Goal: Complete application form: Complete application form

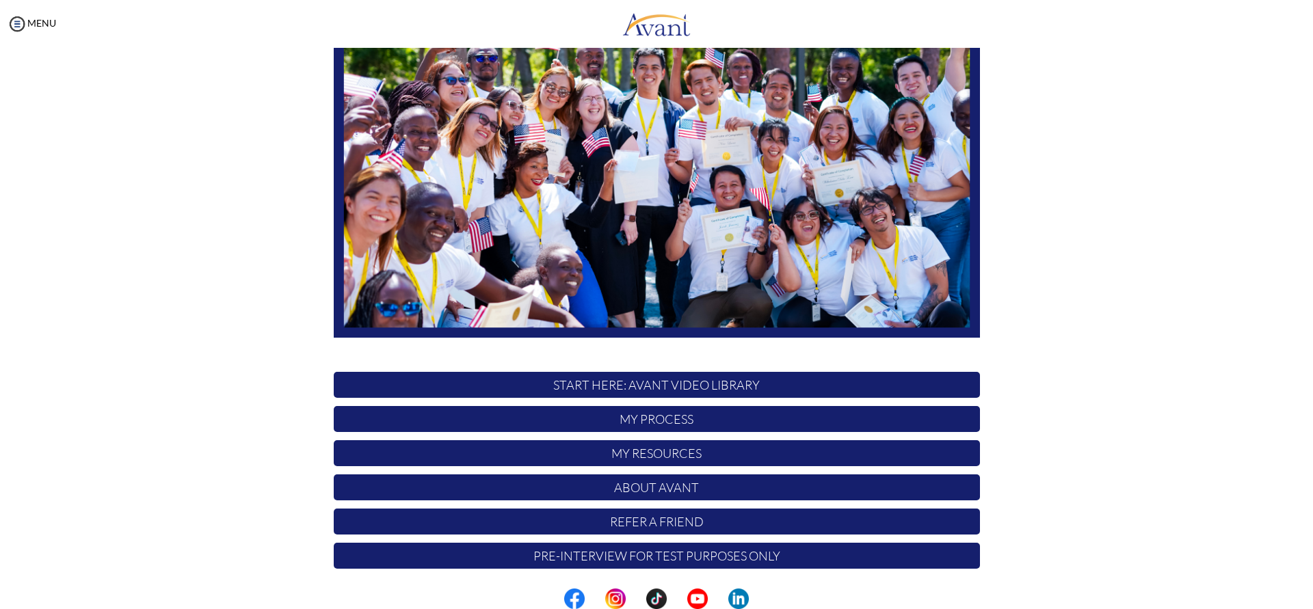
scroll to position [150, 0]
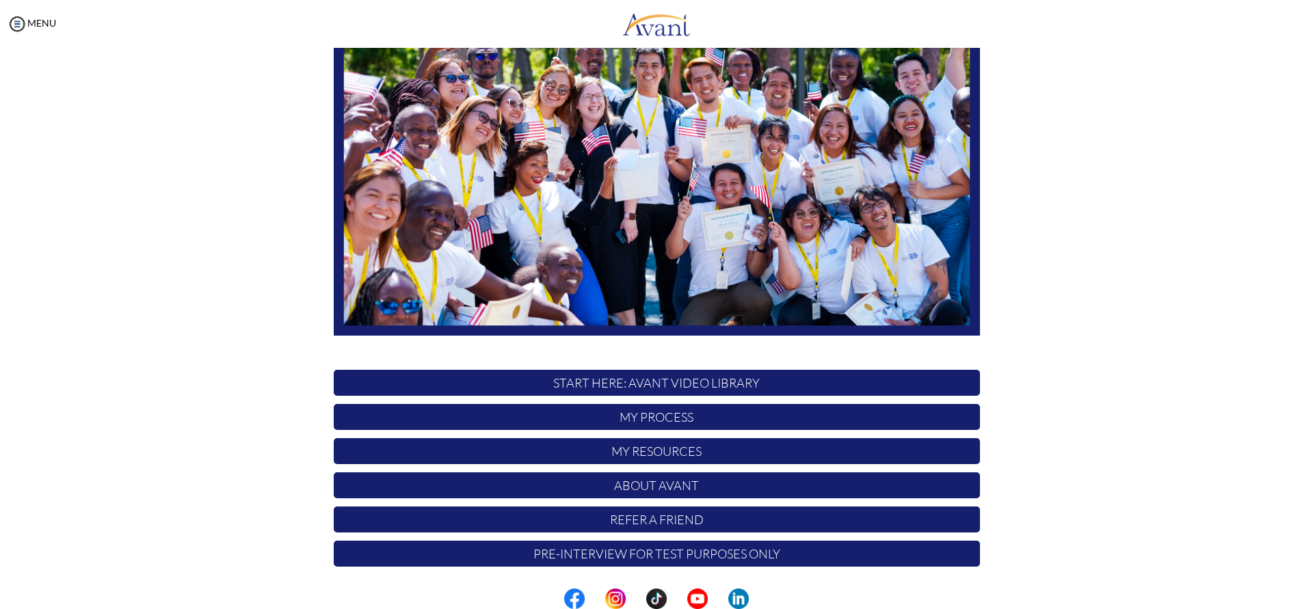
click at [647, 418] on p "My Process" at bounding box center [657, 417] width 646 height 26
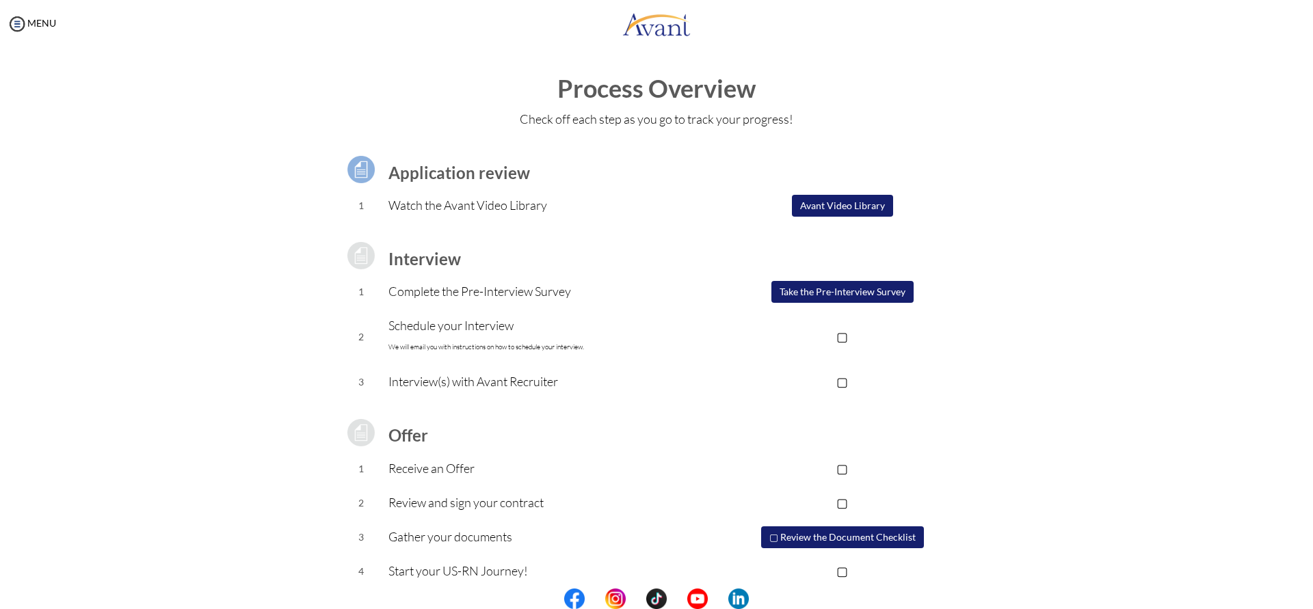
click at [490, 209] on p "Watch the Avant Video Library" at bounding box center [546, 205] width 317 height 19
click at [848, 206] on button "Avant Video Library" at bounding box center [842, 206] width 101 height 22
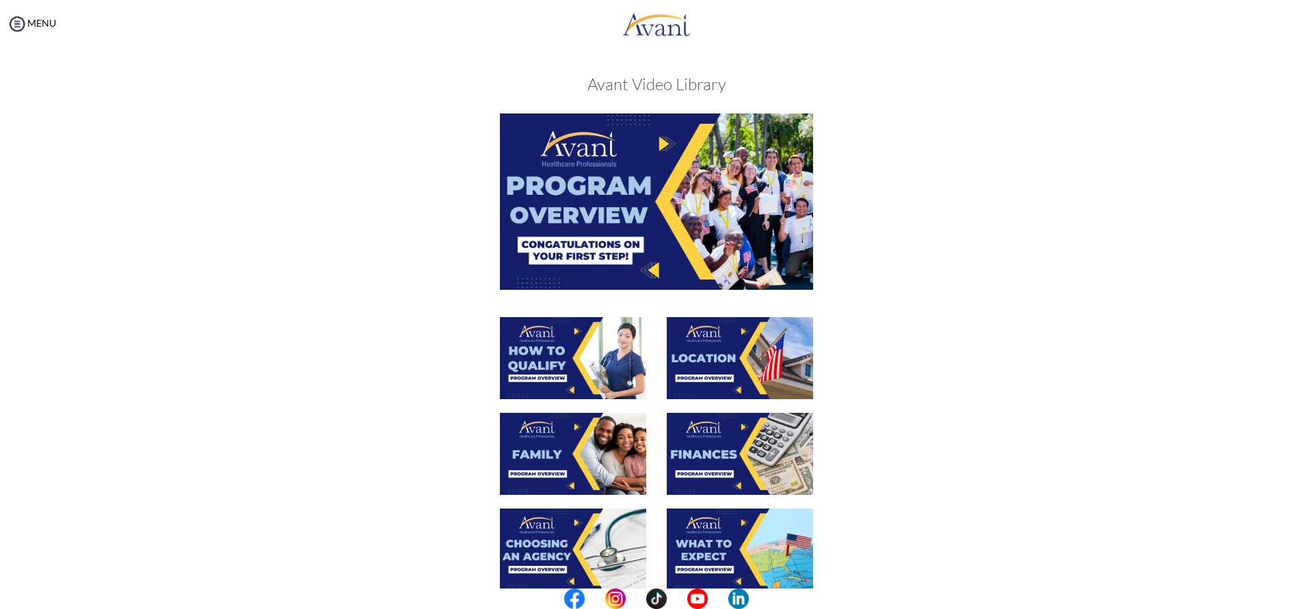
click at [667, 186] on img at bounding box center [656, 202] width 313 height 176
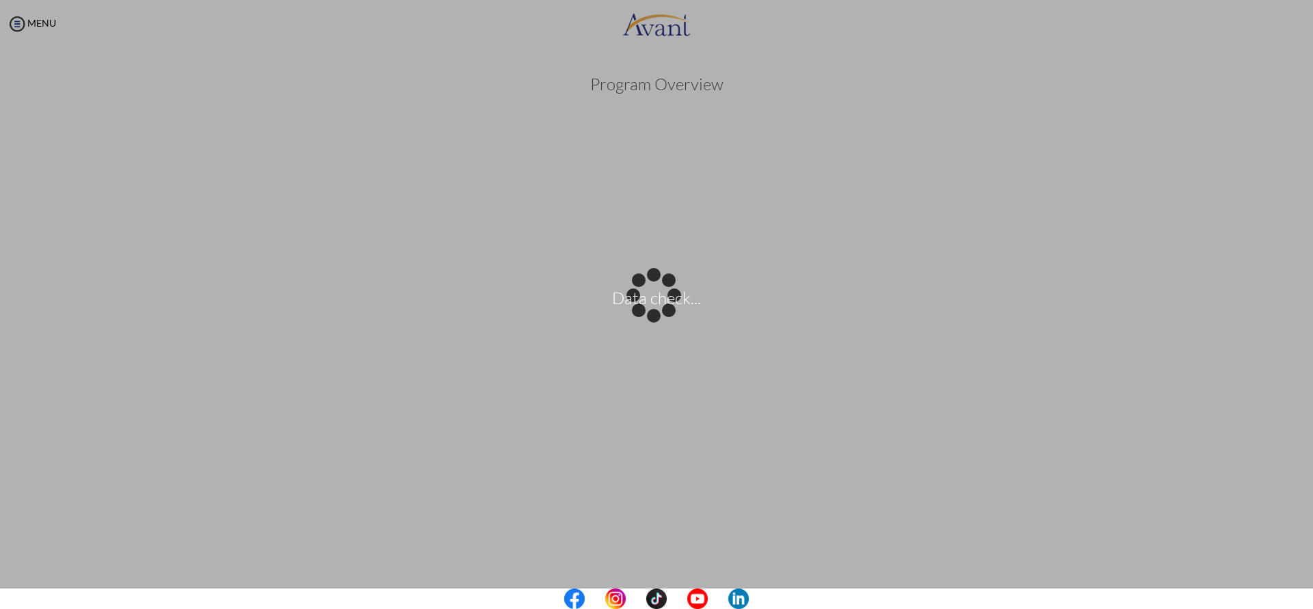
click at [1235, 392] on body "Data check... Maintenance break. Please come back in 2 hours. MENU My Status Wh…" at bounding box center [656, 304] width 1313 height 609
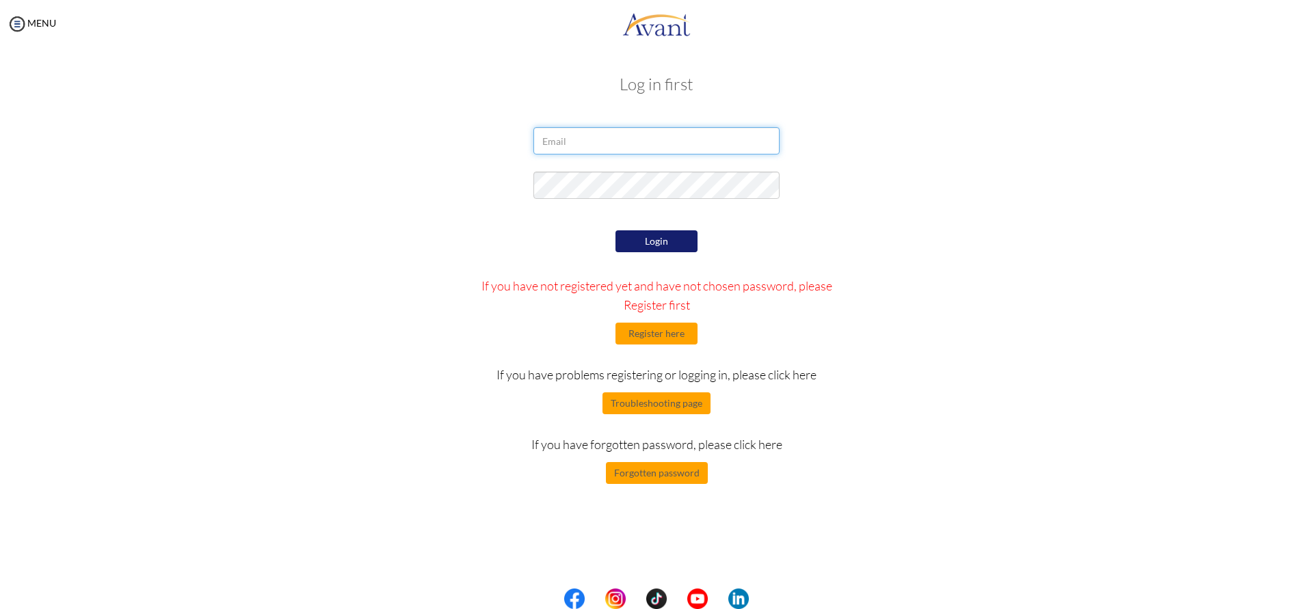
click at [569, 148] on input "email" at bounding box center [656, 140] width 246 height 27
type input "liliansabiri3@gmail.com"
click at [653, 241] on button "Login" at bounding box center [656, 241] width 82 height 22
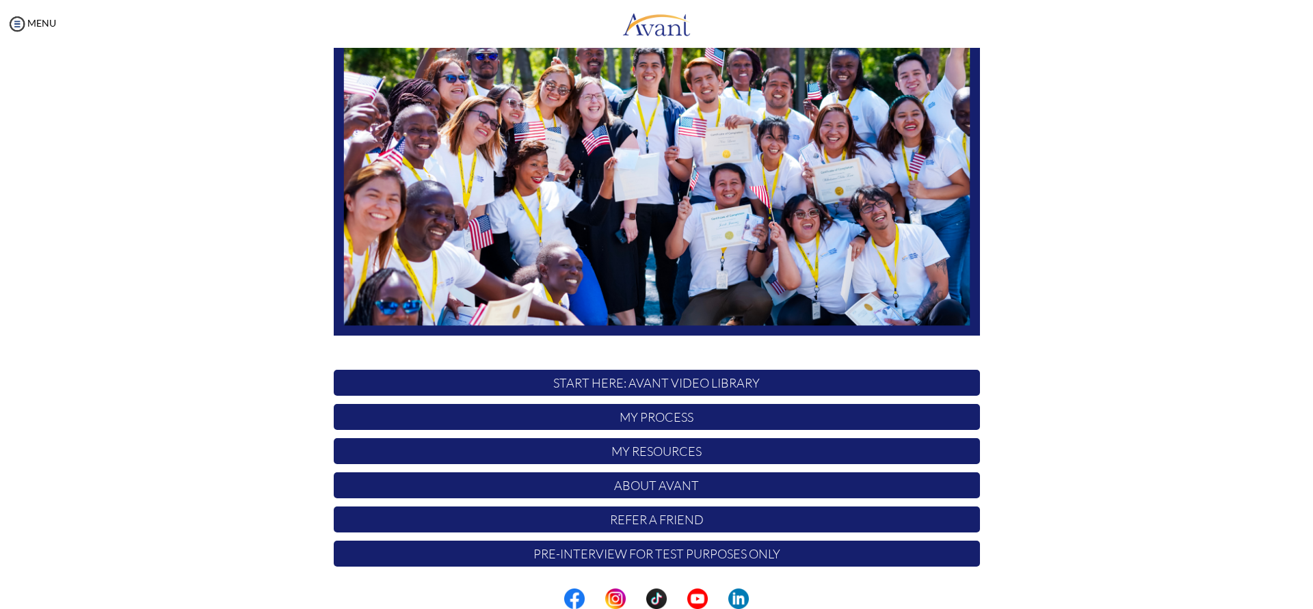
click at [704, 424] on p "My Process" at bounding box center [657, 417] width 646 height 26
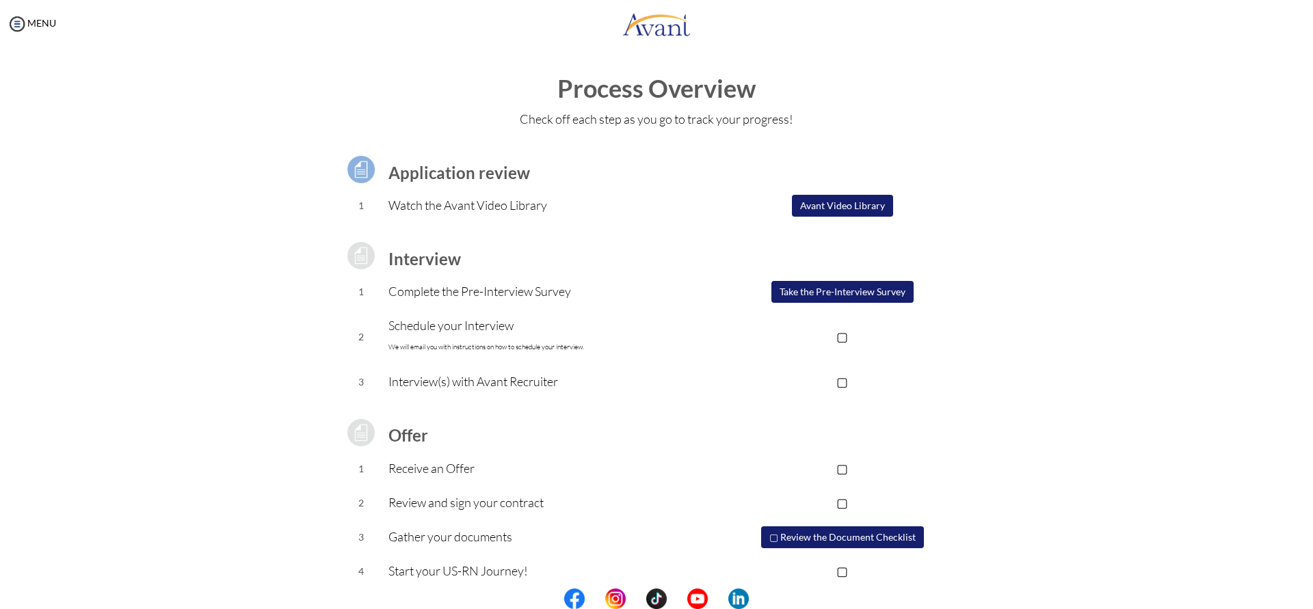
click at [834, 204] on button "Avant Video Library" at bounding box center [842, 206] width 101 height 22
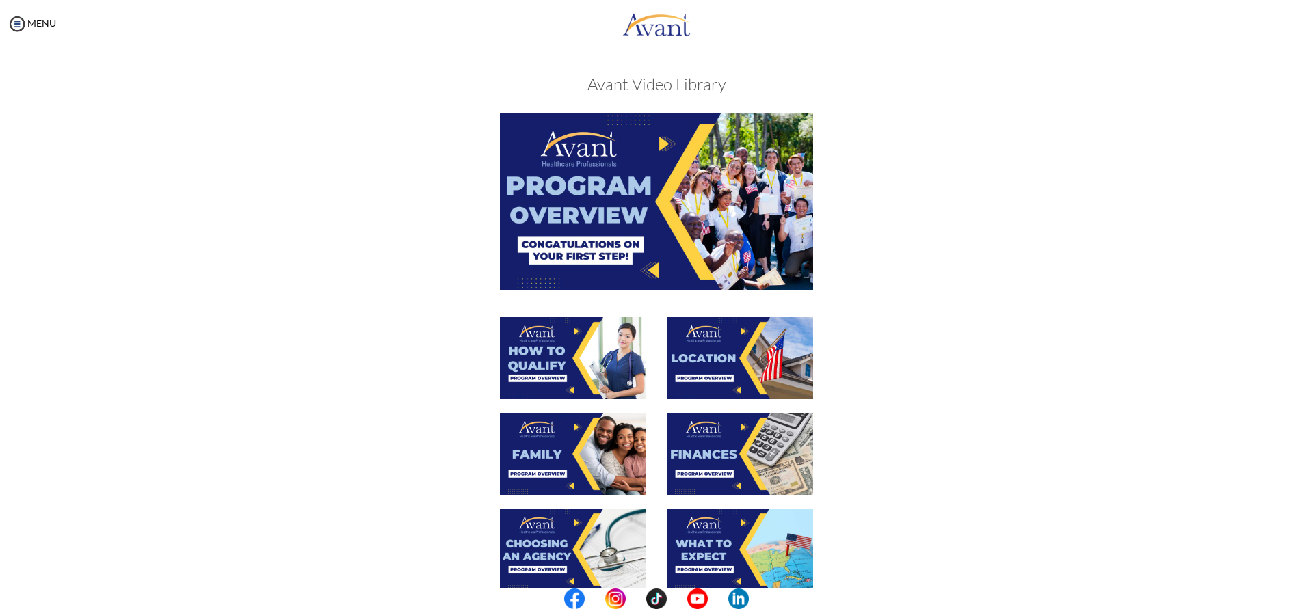
click at [622, 366] on img at bounding box center [573, 358] width 146 height 82
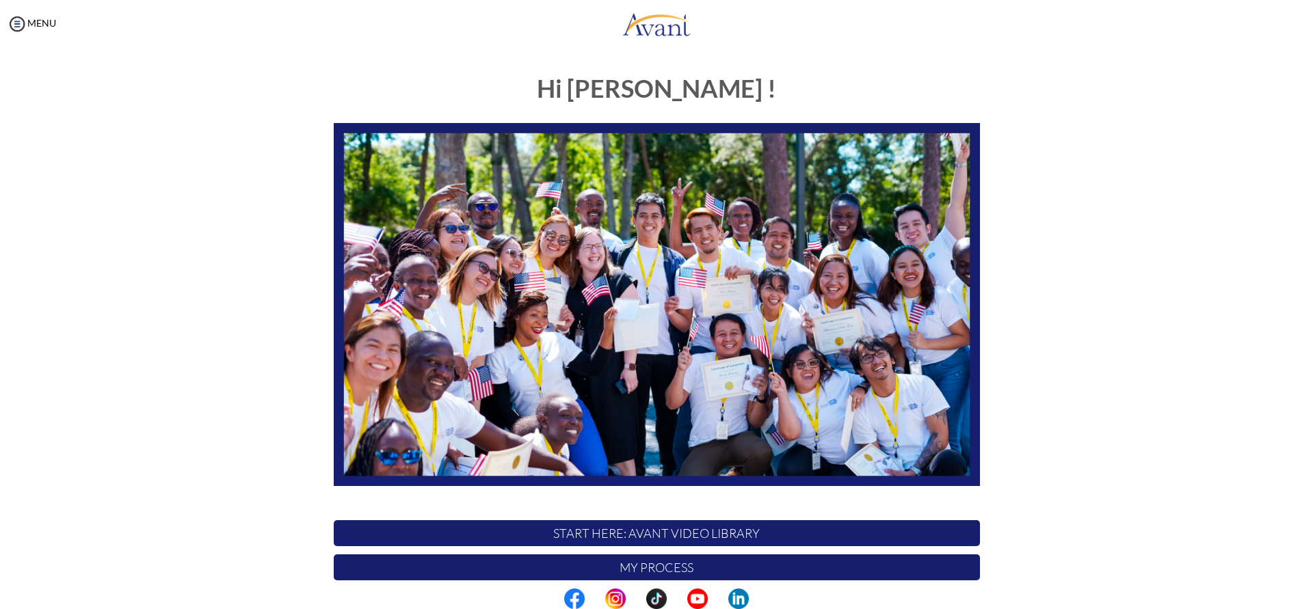
click at [674, 570] on p "My Process" at bounding box center [657, 568] width 646 height 26
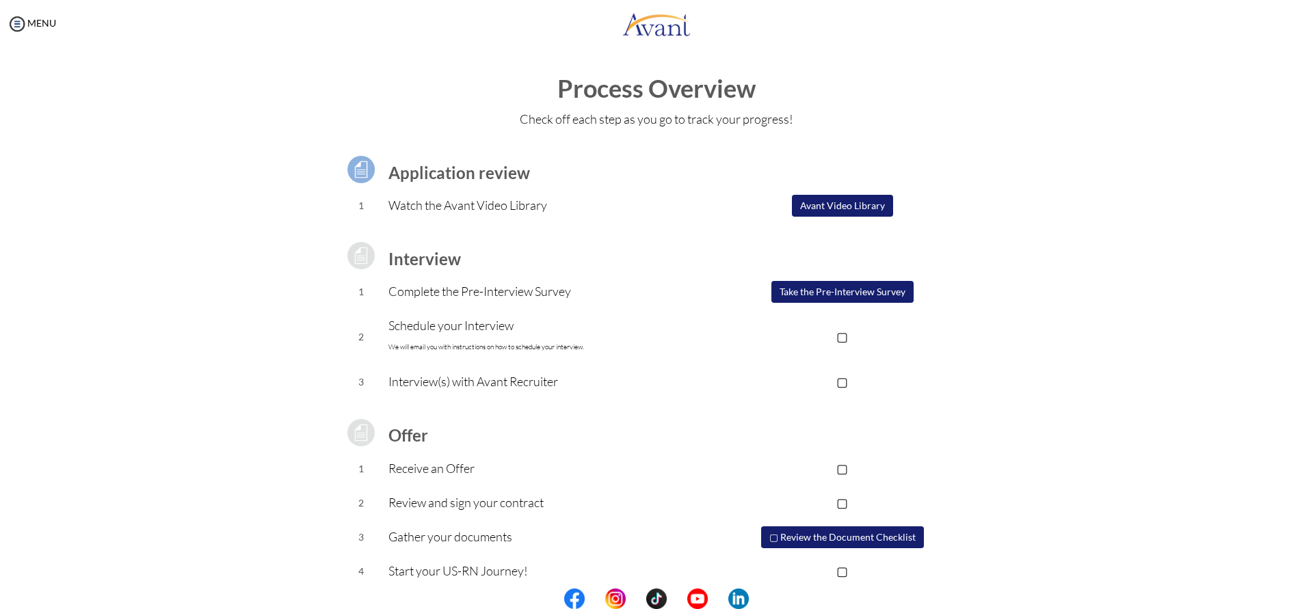
click at [851, 203] on button "Avant Video Library" at bounding box center [842, 206] width 101 height 22
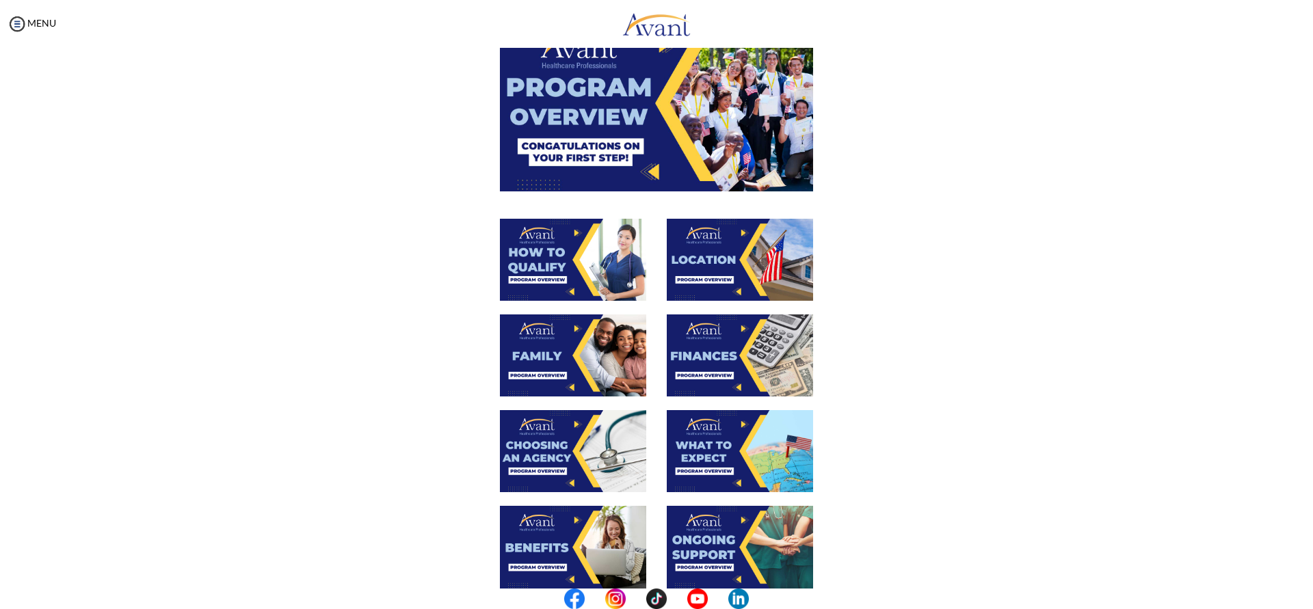
scroll to position [137, 0]
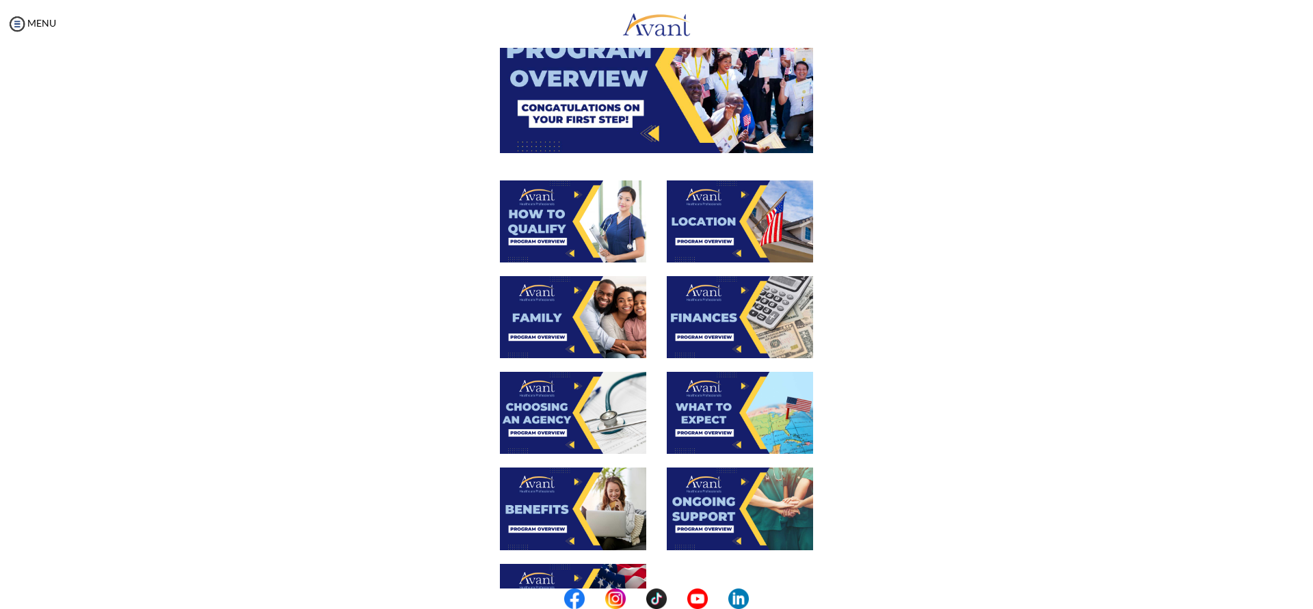
click at [719, 325] on img at bounding box center [740, 317] width 146 height 82
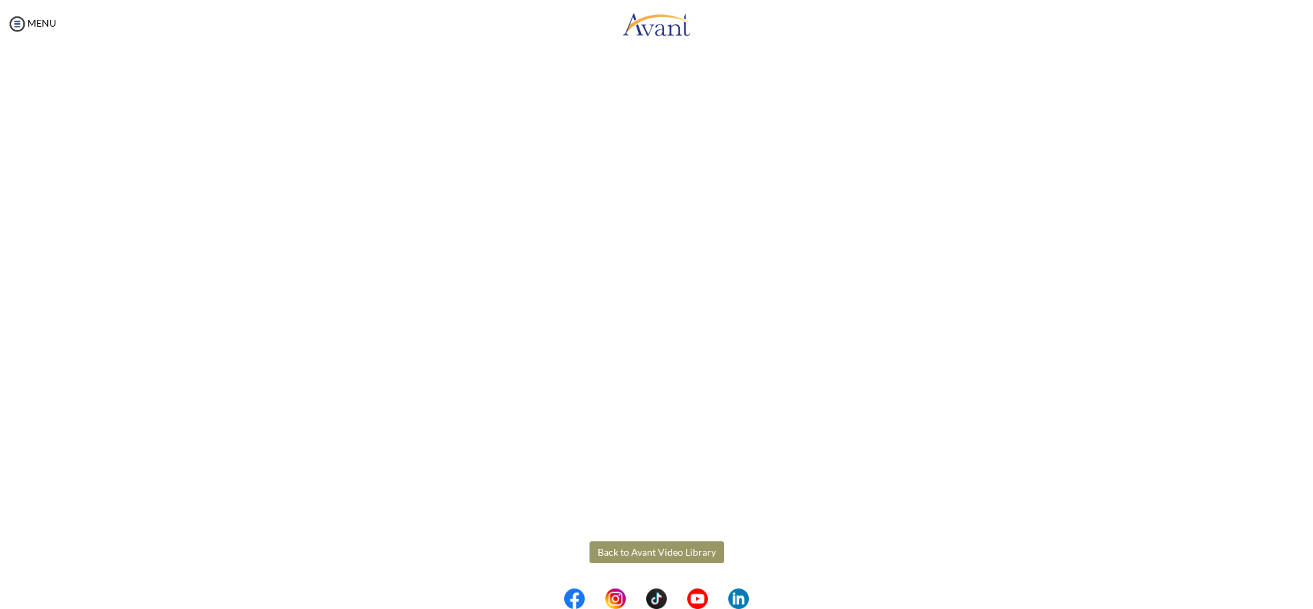
scroll to position [0, 0]
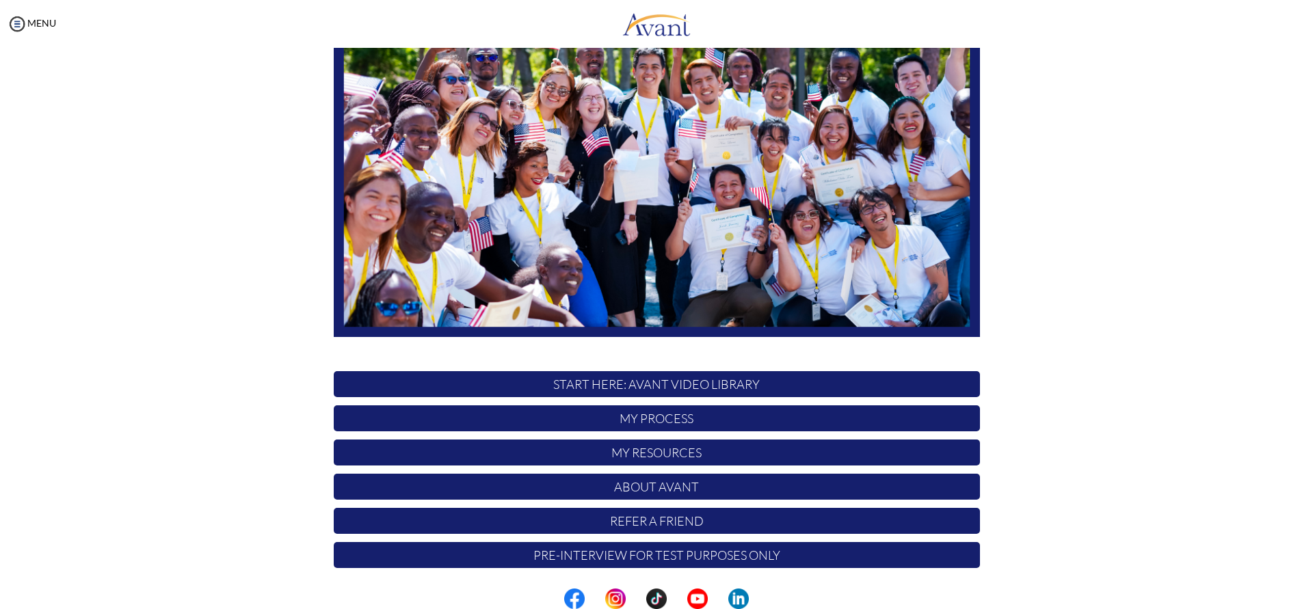
scroll to position [150, 0]
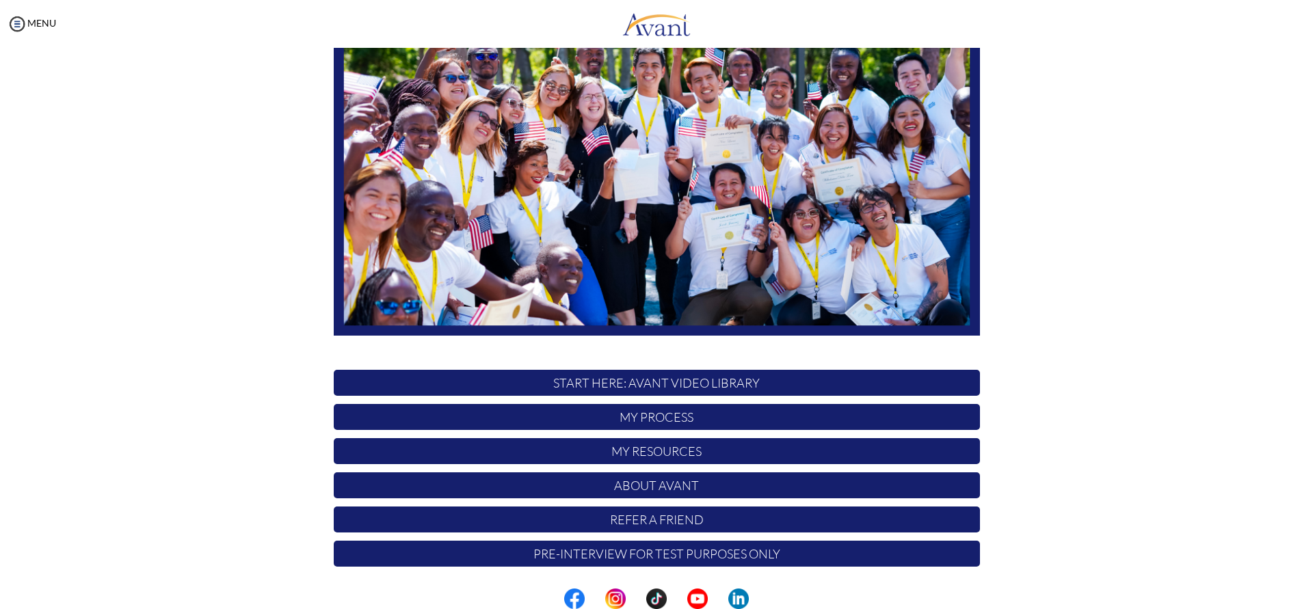
click at [720, 411] on p "My Process" at bounding box center [657, 417] width 646 height 26
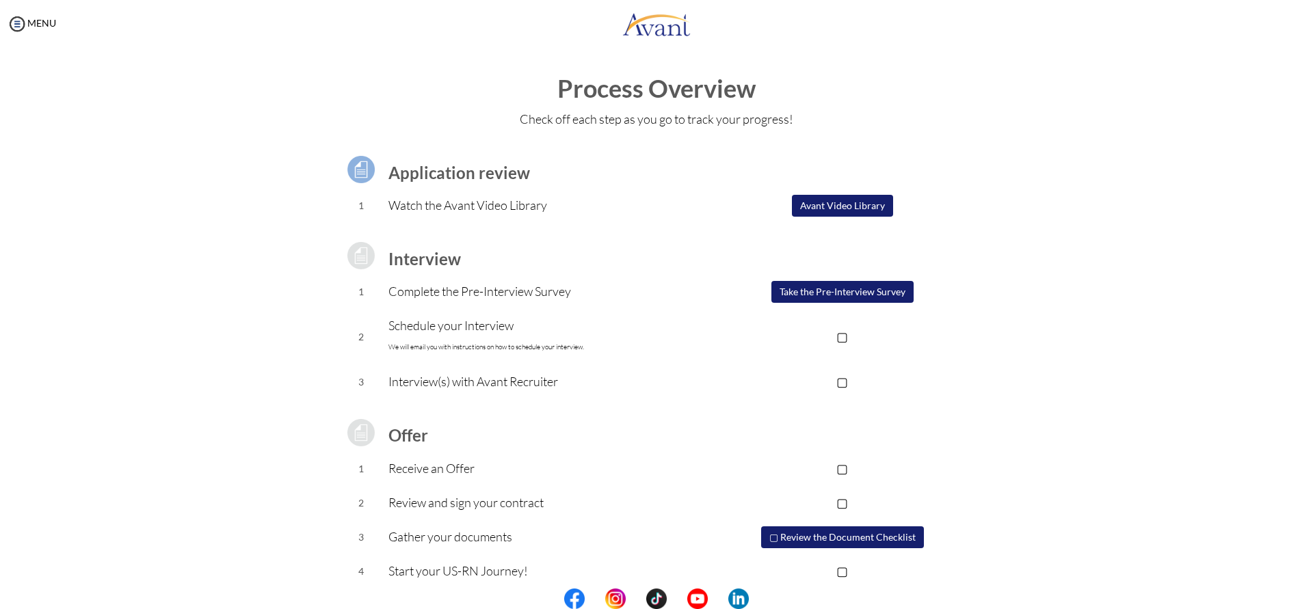
click at [805, 210] on button "Avant Video Library" at bounding box center [842, 206] width 101 height 22
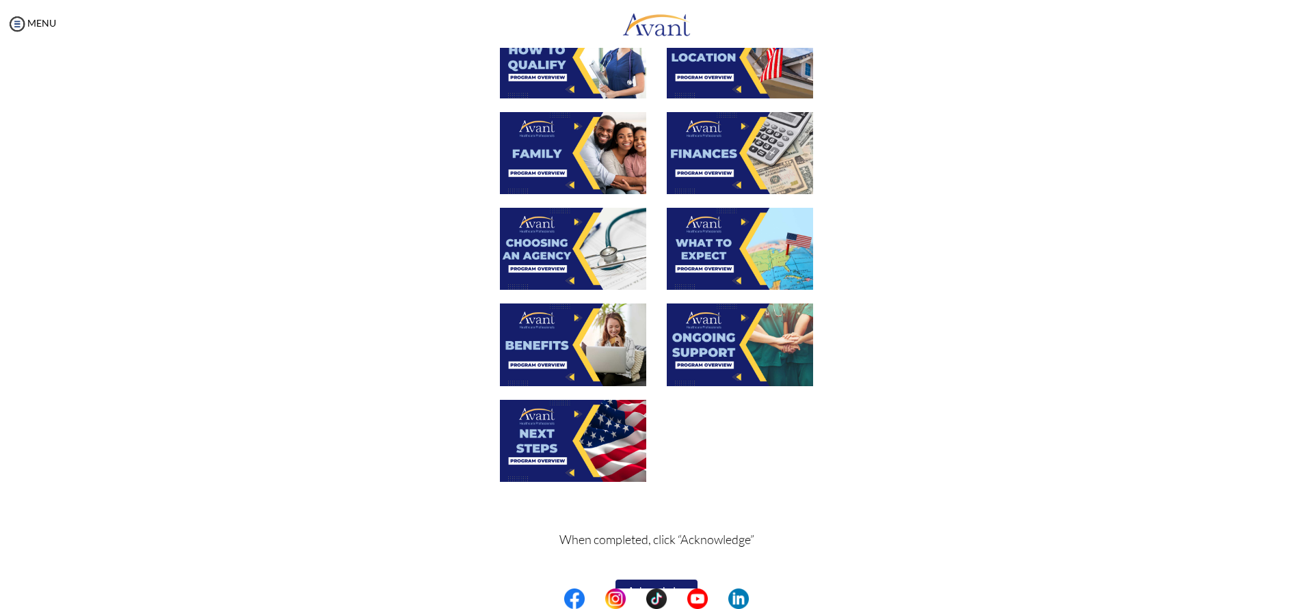
scroll to position [331, 0]
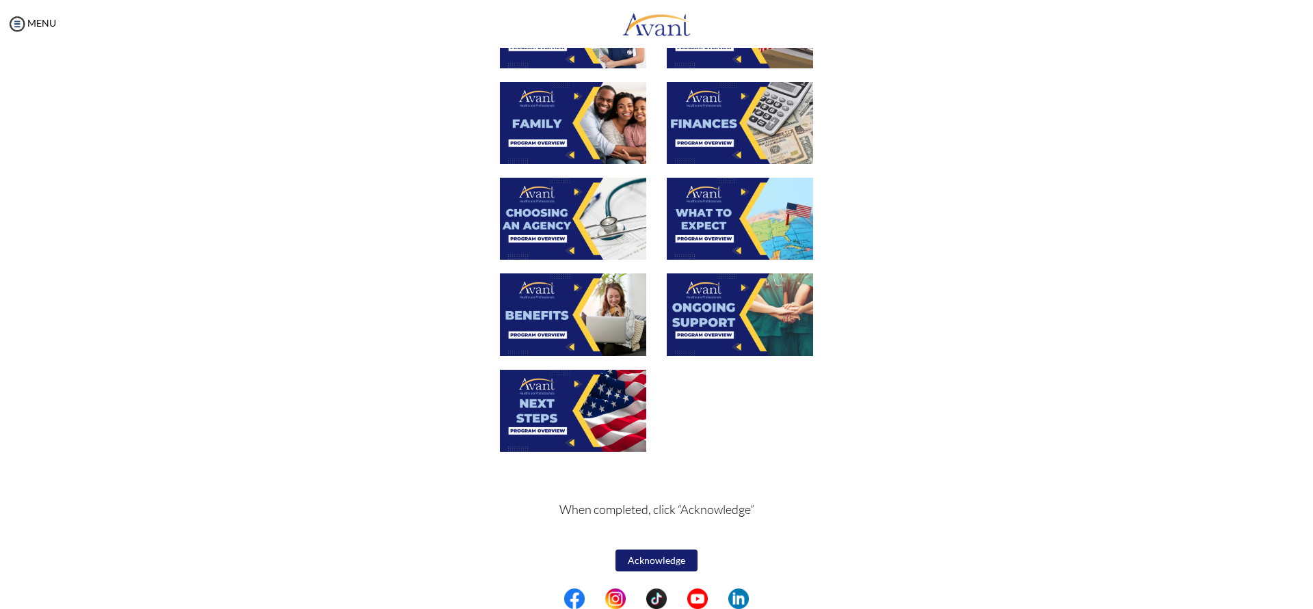
click at [700, 225] on img at bounding box center [740, 219] width 146 height 82
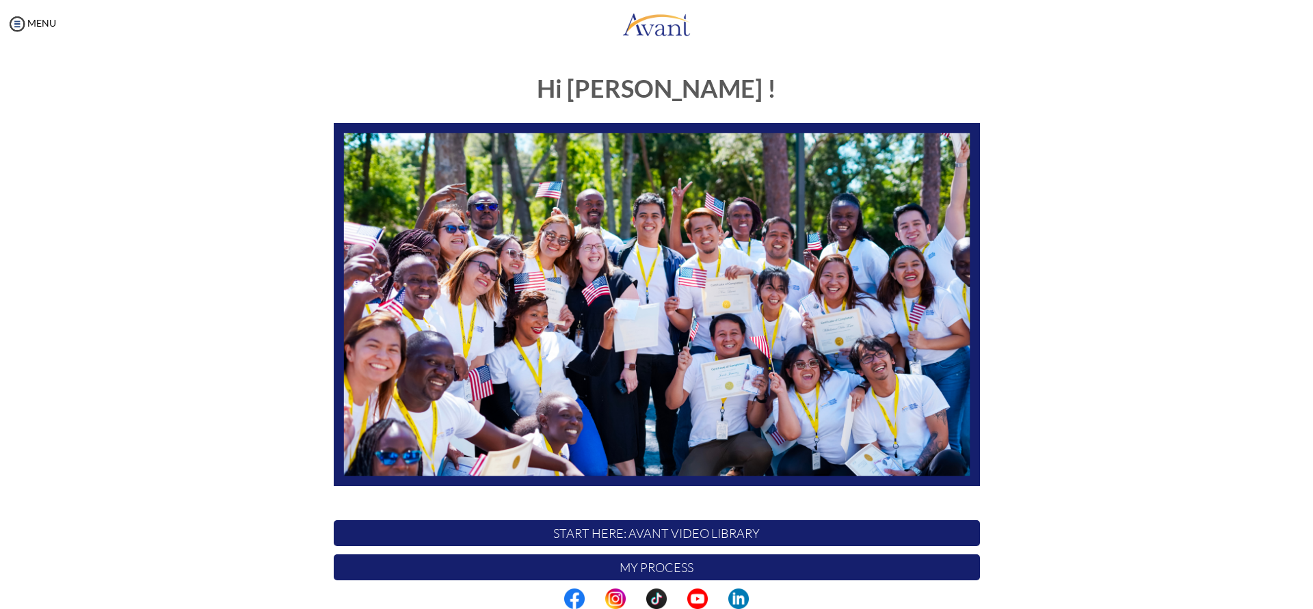
click at [677, 564] on p "My Process" at bounding box center [657, 568] width 646 height 26
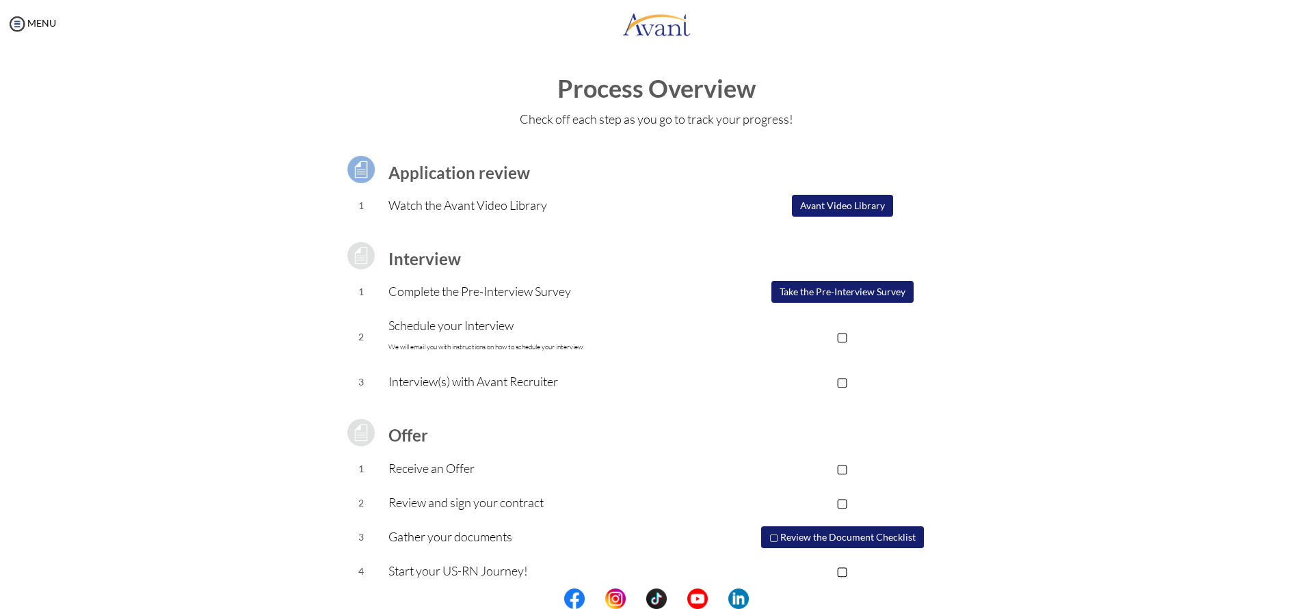
click at [825, 210] on button "Avant Video Library" at bounding box center [842, 206] width 101 height 22
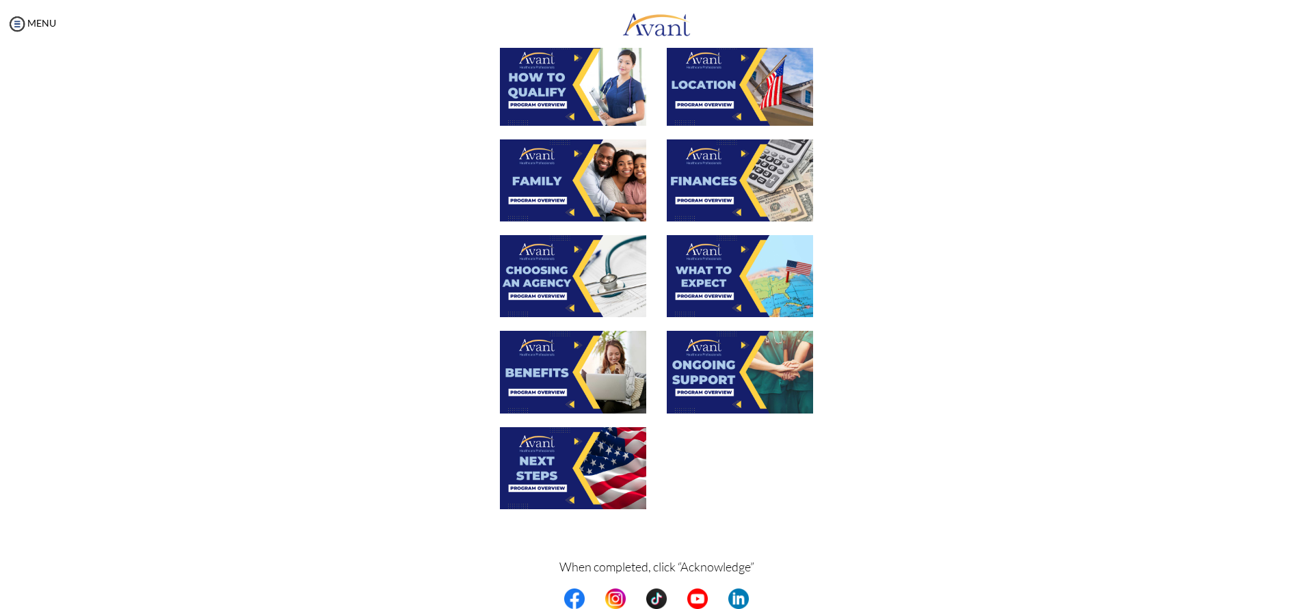
scroll to position [331, 0]
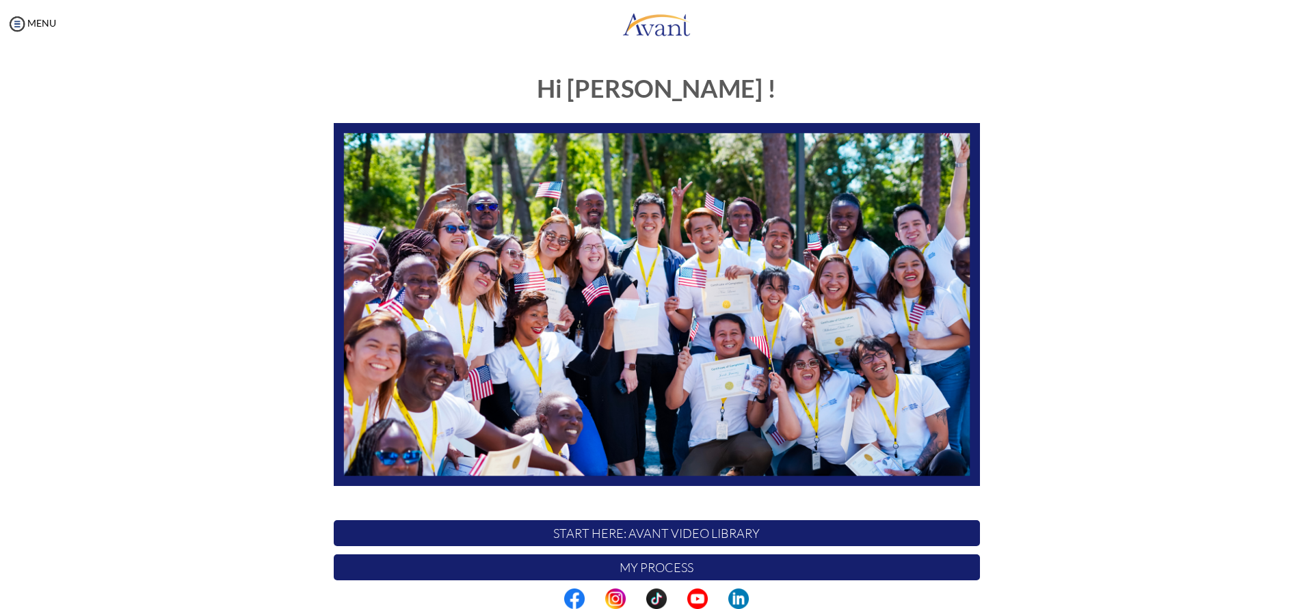
click at [657, 573] on p "My Process" at bounding box center [657, 568] width 646 height 26
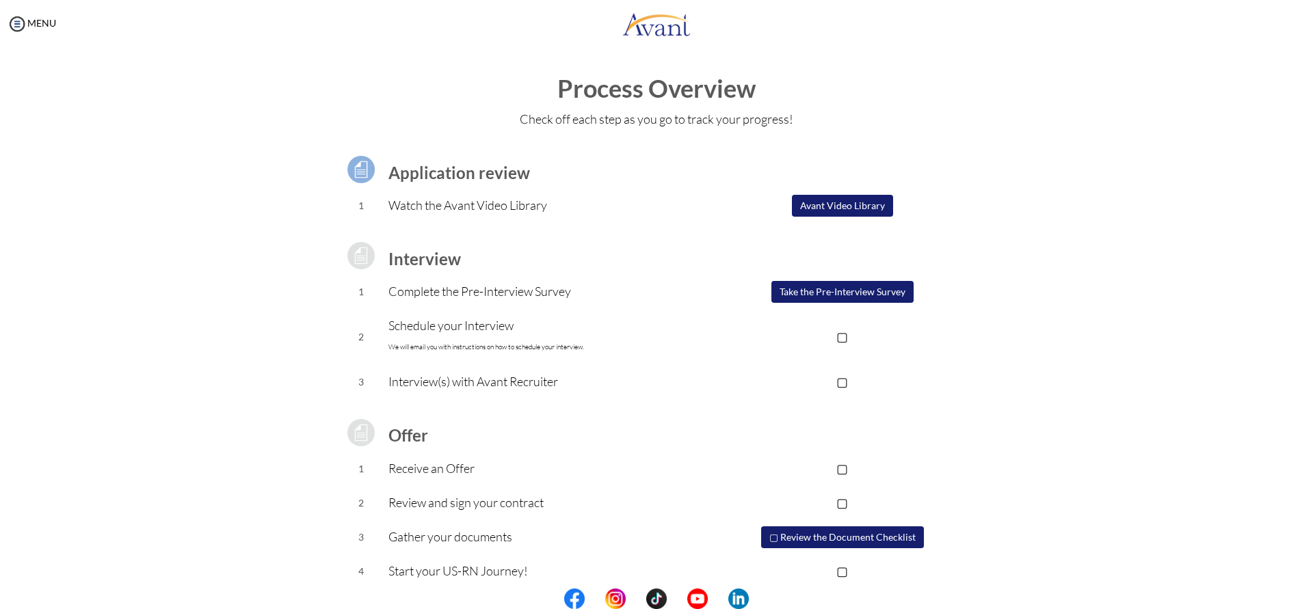
click at [865, 295] on button "Take the Pre-Interview Survey" at bounding box center [842, 292] width 142 height 22
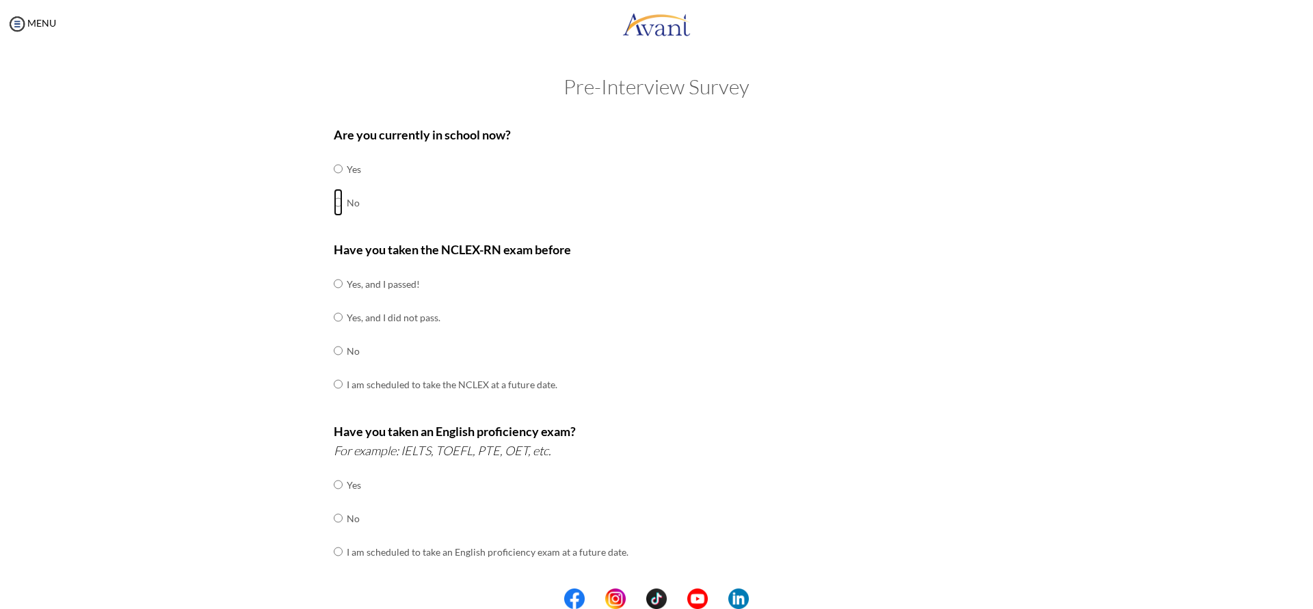
click at [334, 204] on input "radio" at bounding box center [338, 202] width 9 height 27
radio input "true"
click at [334, 350] on input "radio" at bounding box center [338, 350] width 9 height 27
radio input "true"
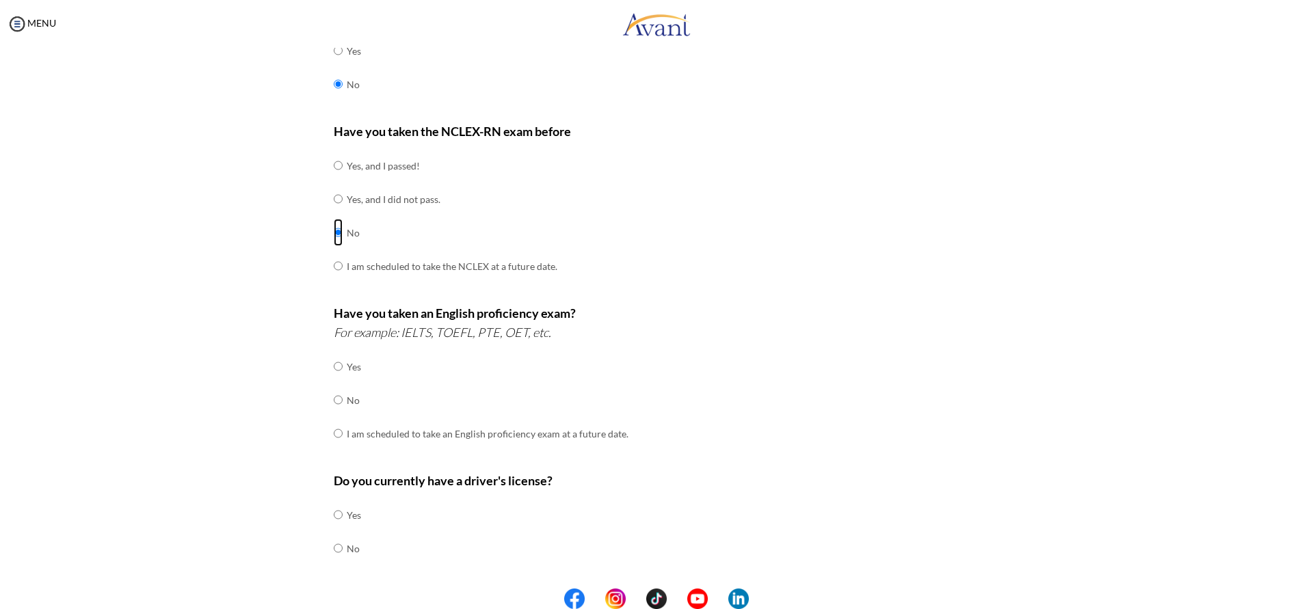
scroll to position [137, 0]
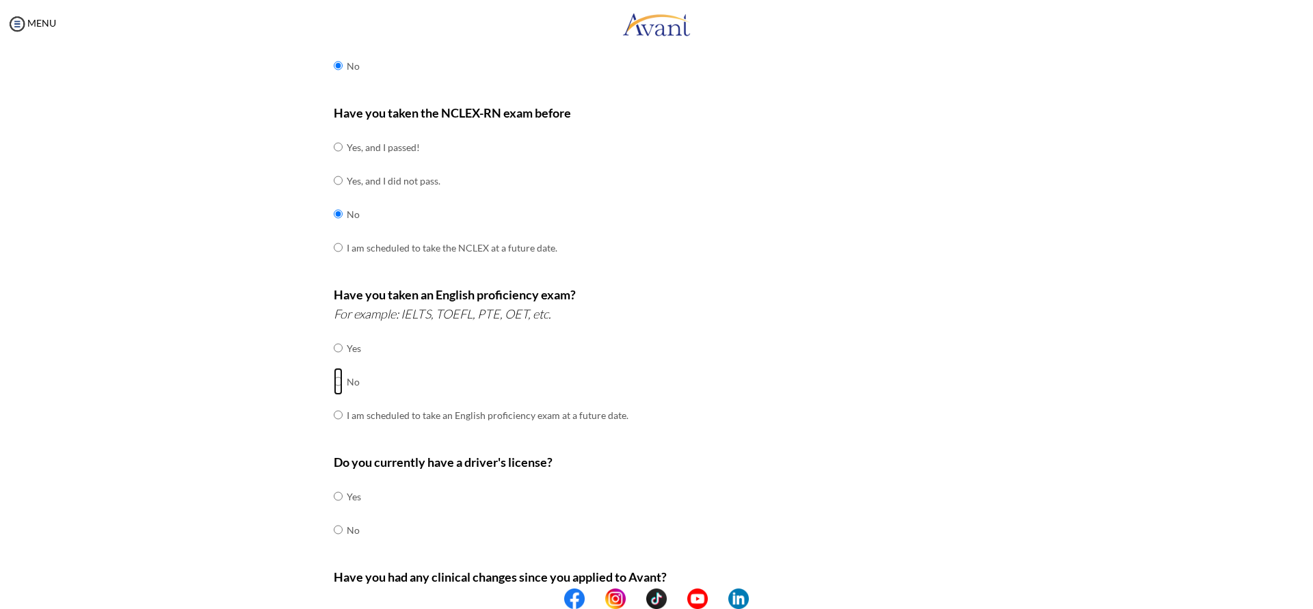
click at [335, 382] on input "radio" at bounding box center [338, 381] width 9 height 27
radio input "true"
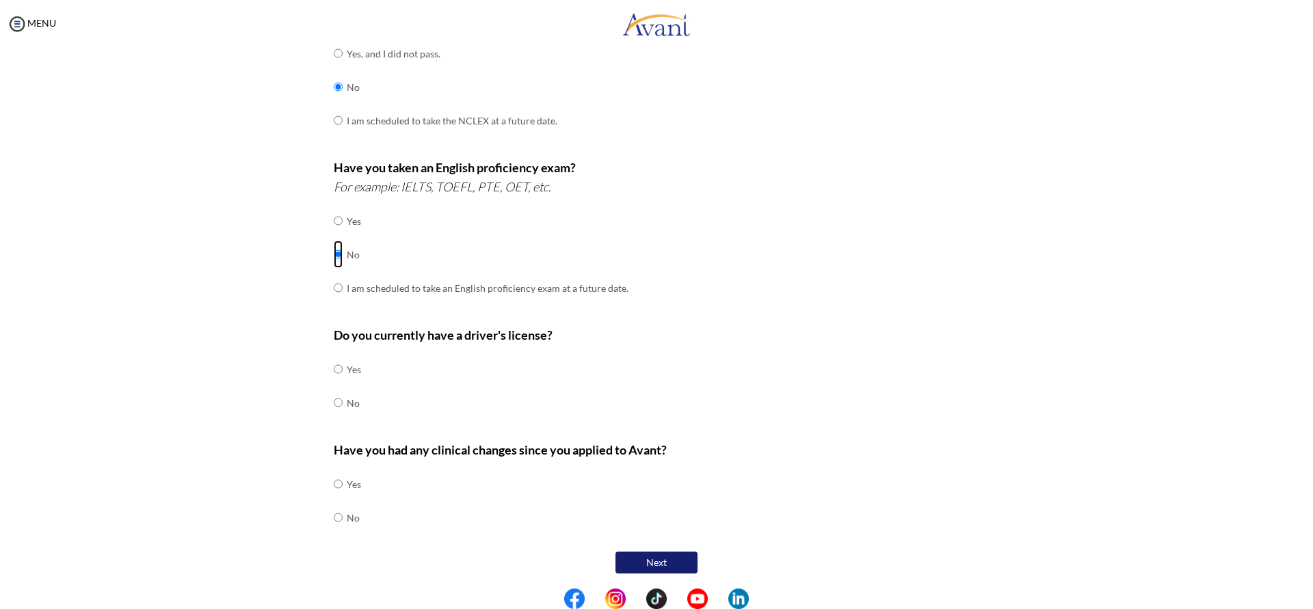
scroll to position [266, 0]
click at [334, 401] on input "radio" at bounding box center [338, 400] width 9 height 27
radio input "true"
click at [335, 514] on input "radio" at bounding box center [338, 515] width 9 height 27
radio input "true"
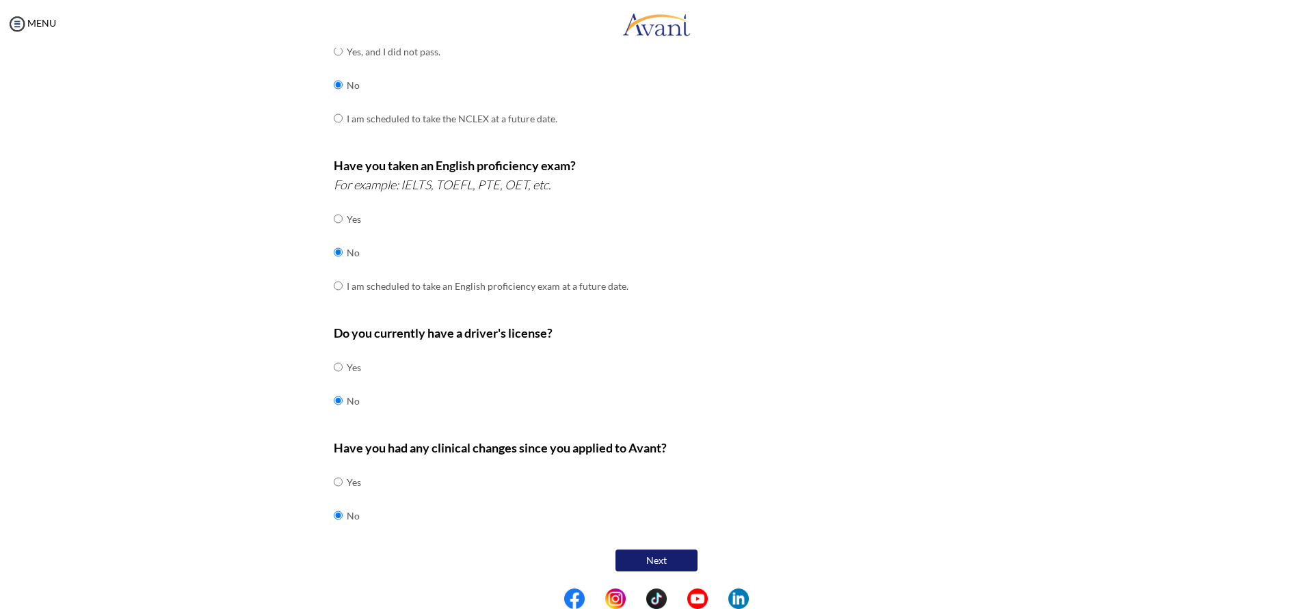
click at [658, 564] on button "Next" at bounding box center [656, 561] width 82 height 22
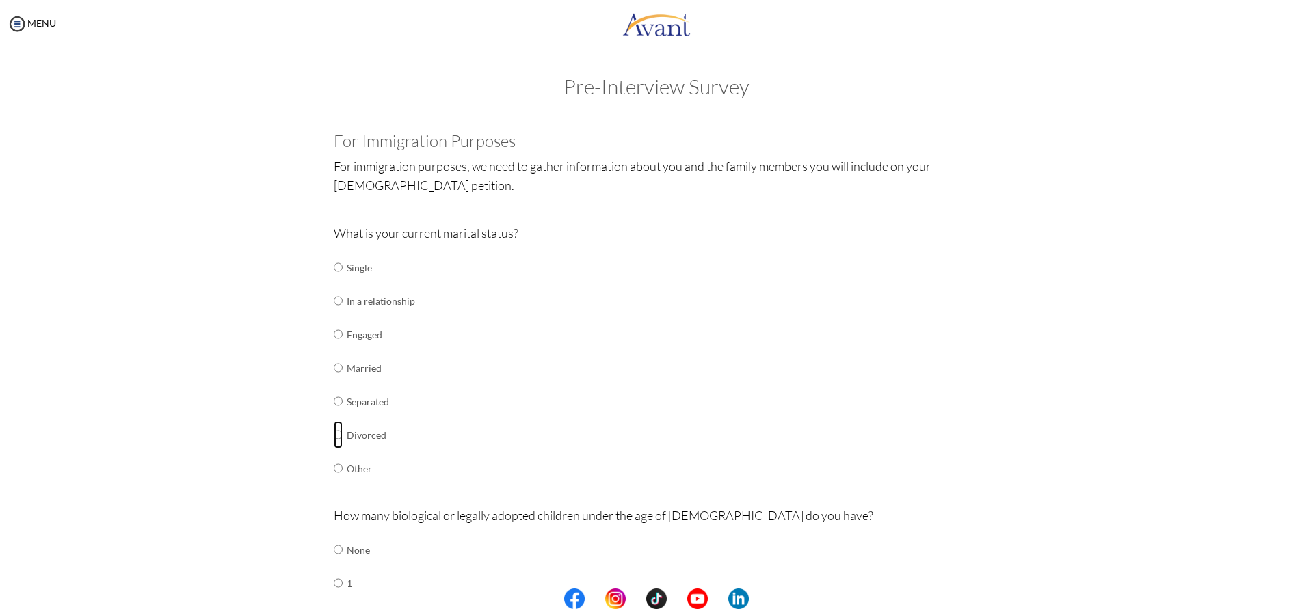
click at [334, 438] on input "radio" at bounding box center [338, 434] width 9 height 27
radio input "true"
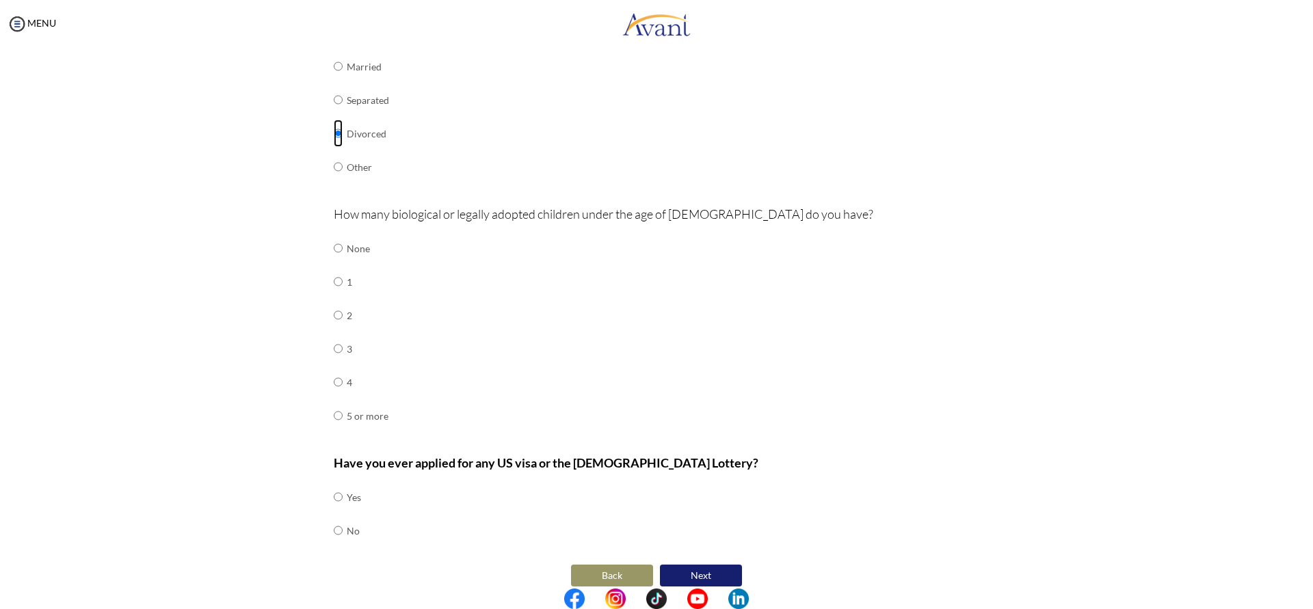
scroll to position [317, 0]
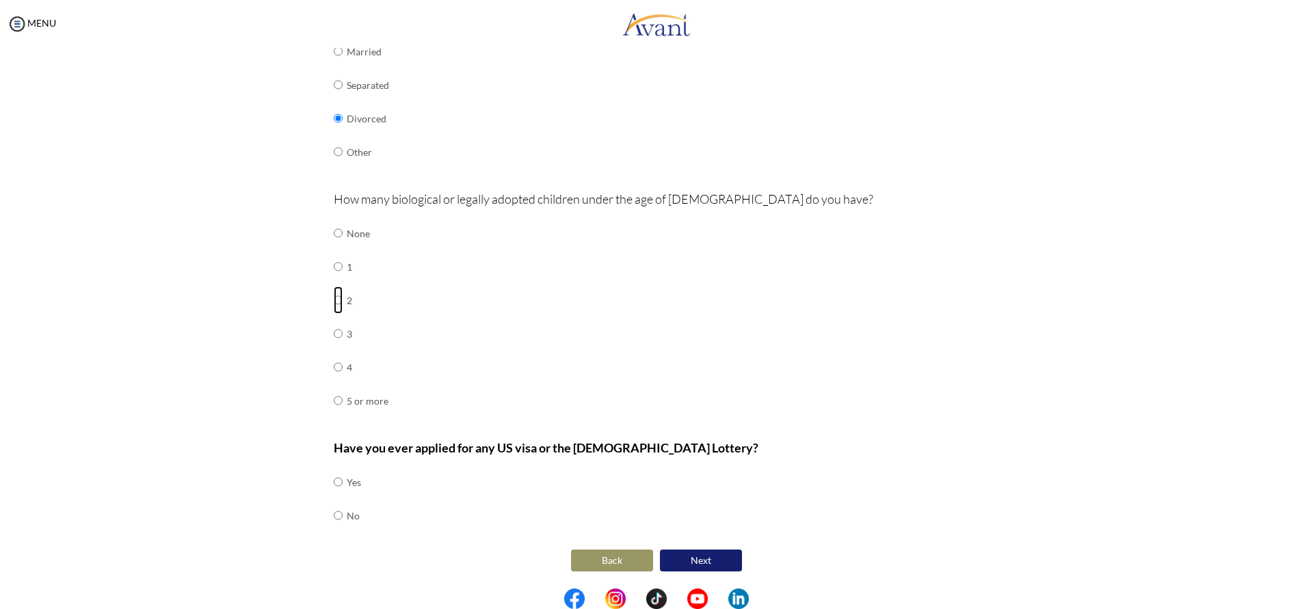
click at [334, 302] on input "radio" at bounding box center [338, 299] width 9 height 27
radio input "true"
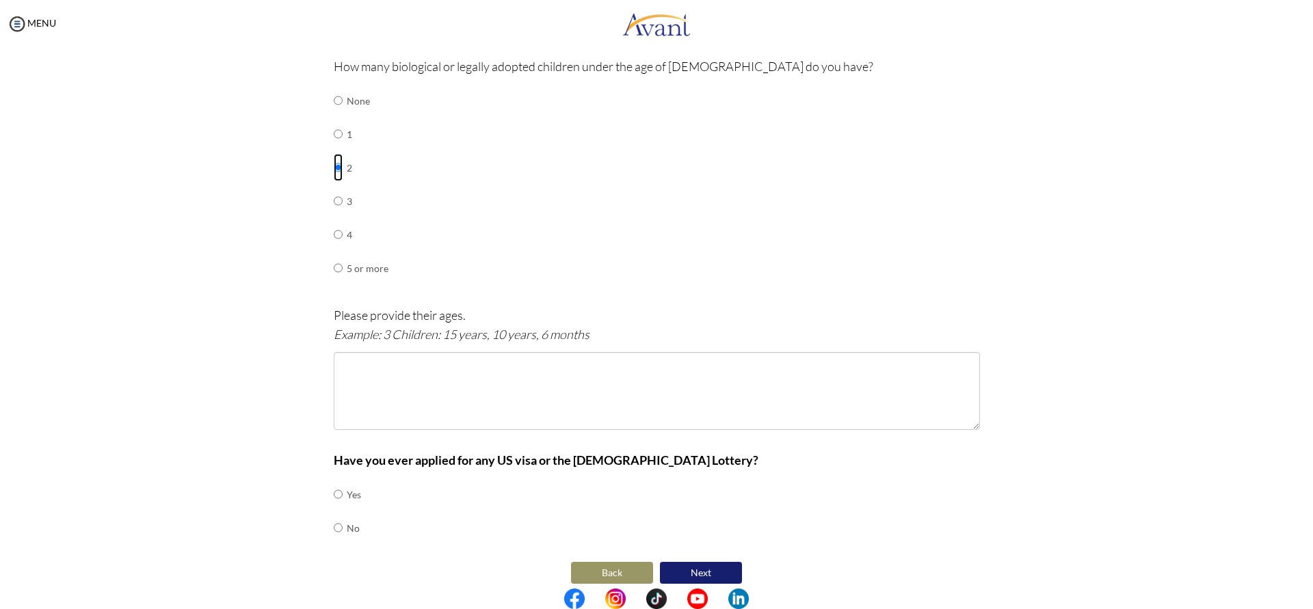
scroll to position [462, 0]
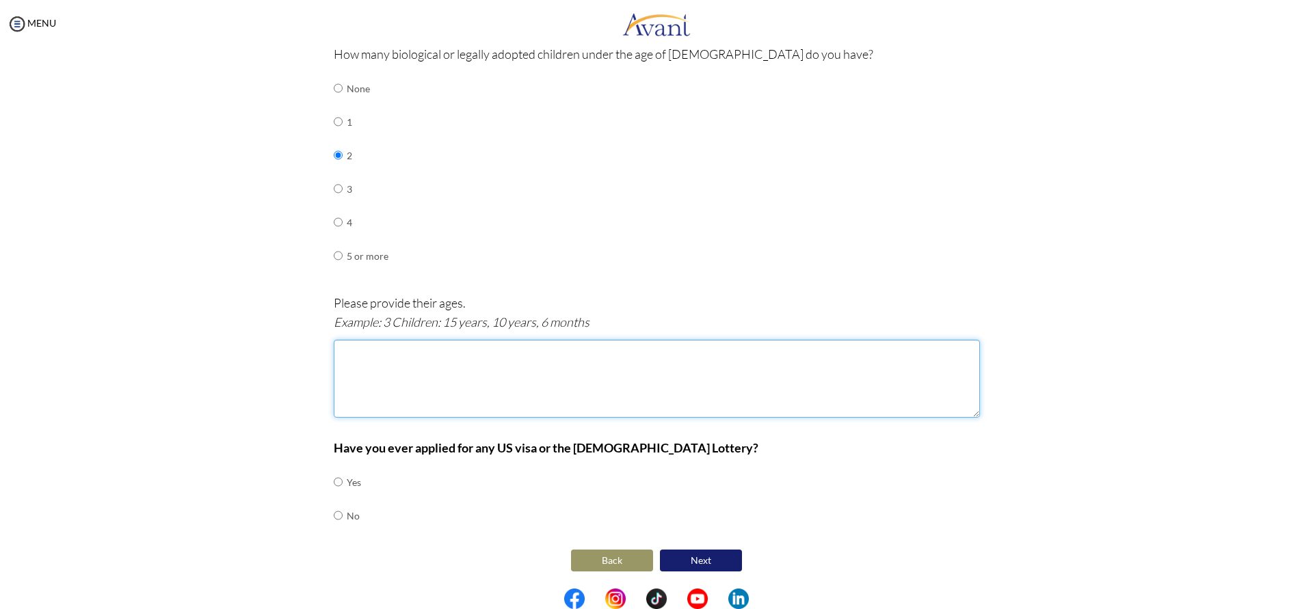
click at [352, 361] on textarea at bounding box center [657, 379] width 646 height 78
click at [419, 350] on textarea "2children ; 12yrs , 3years" at bounding box center [657, 379] width 646 height 78
click at [446, 351] on textarea "2children ; 12yrs , 2years" at bounding box center [657, 379] width 646 height 78
type textarea "2children ; 12yrs , 2years 11months"
click at [334, 481] on input "radio" at bounding box center [338, 481] width 9 height 27
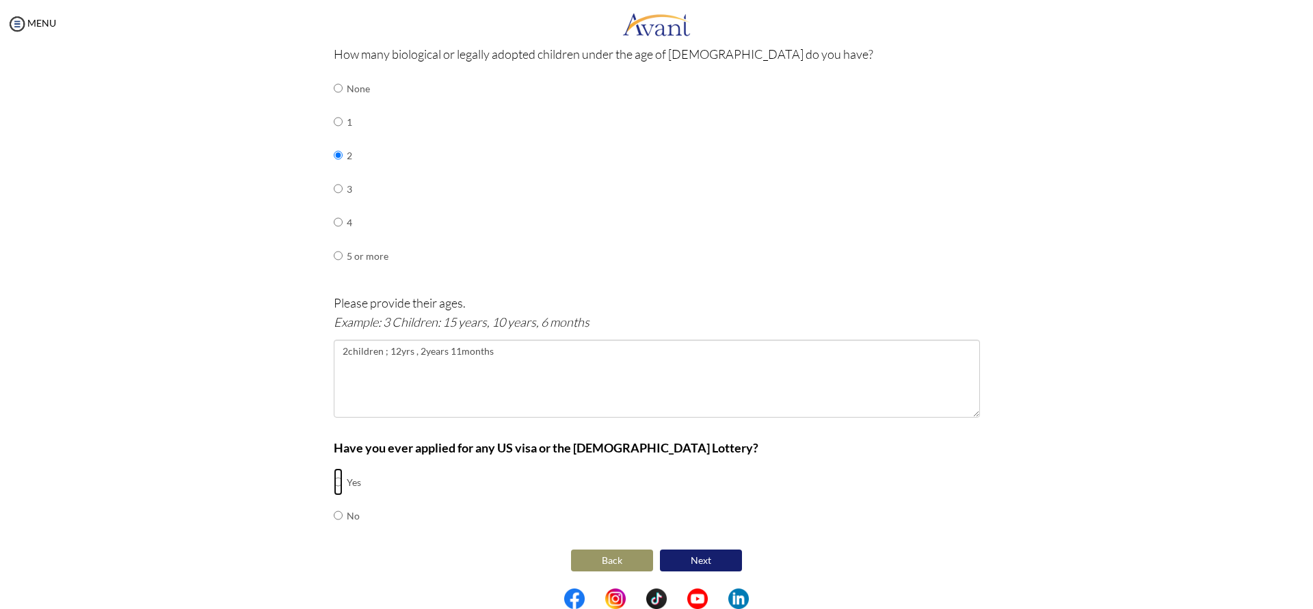
radio input "true"
click at [692, 565] on button "Next" at bounding box center [701, 561] width 82 height 22
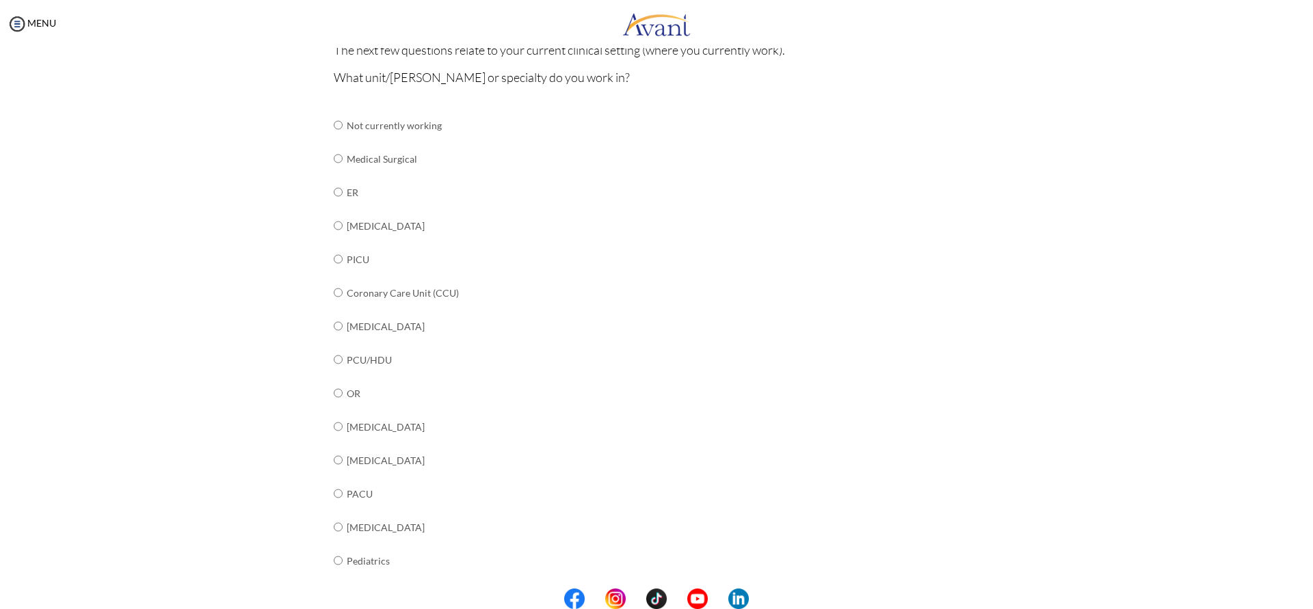
scroll to position [109, 0]
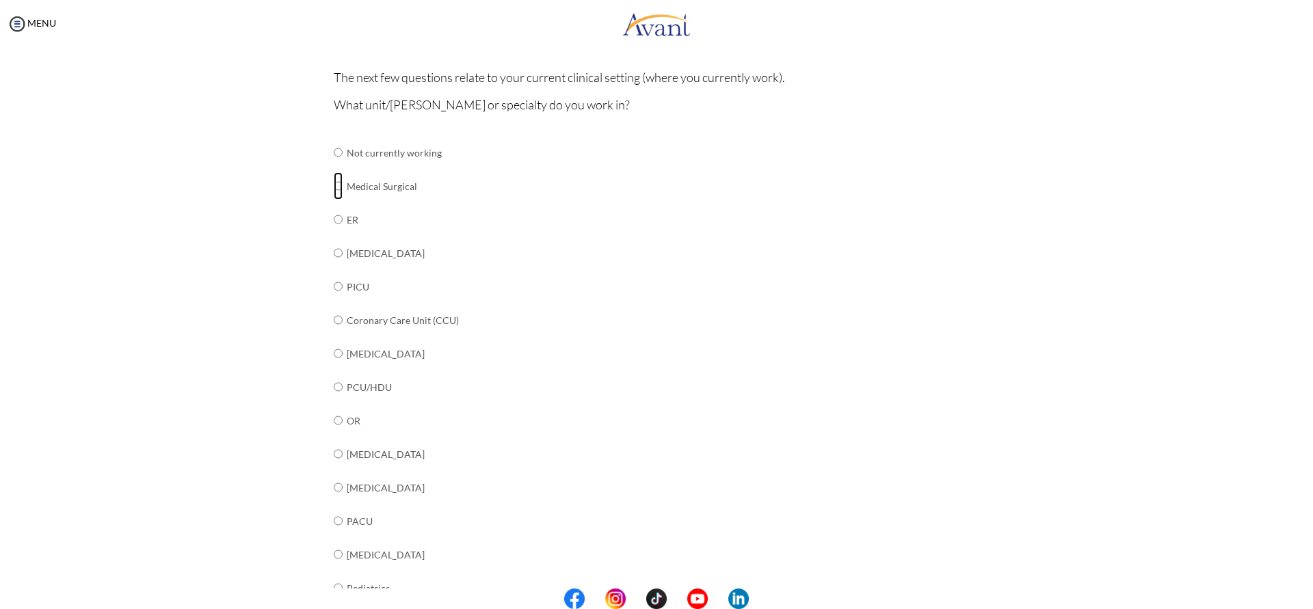
click at [334, 185] on input "radio" at bounding box center [338, 185] width 9 height 27
radio input "true"
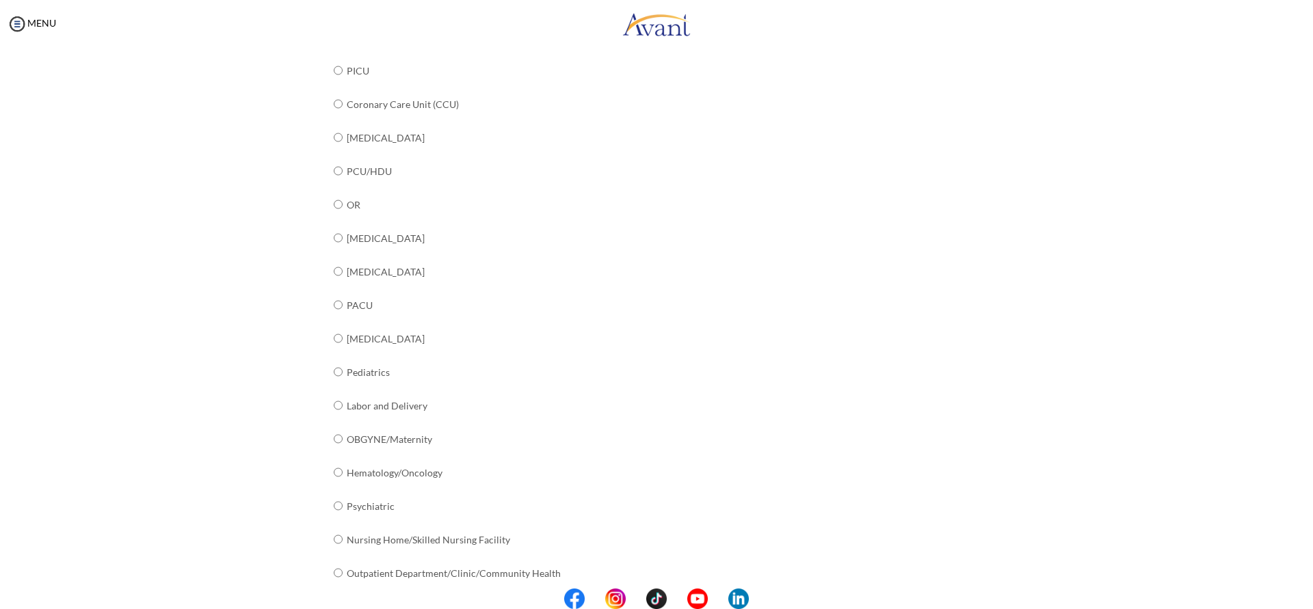
scroll to position [383, 0]
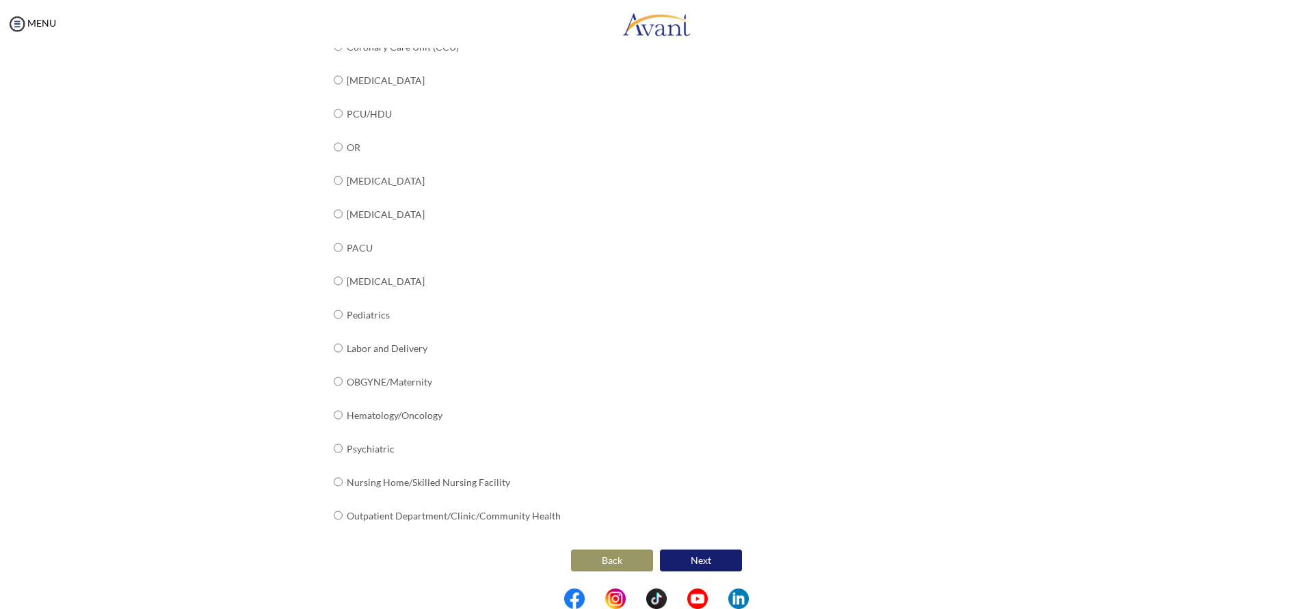
click at [716, 565] on button "Next" at bounding box center [701, 561] width 82 height 22
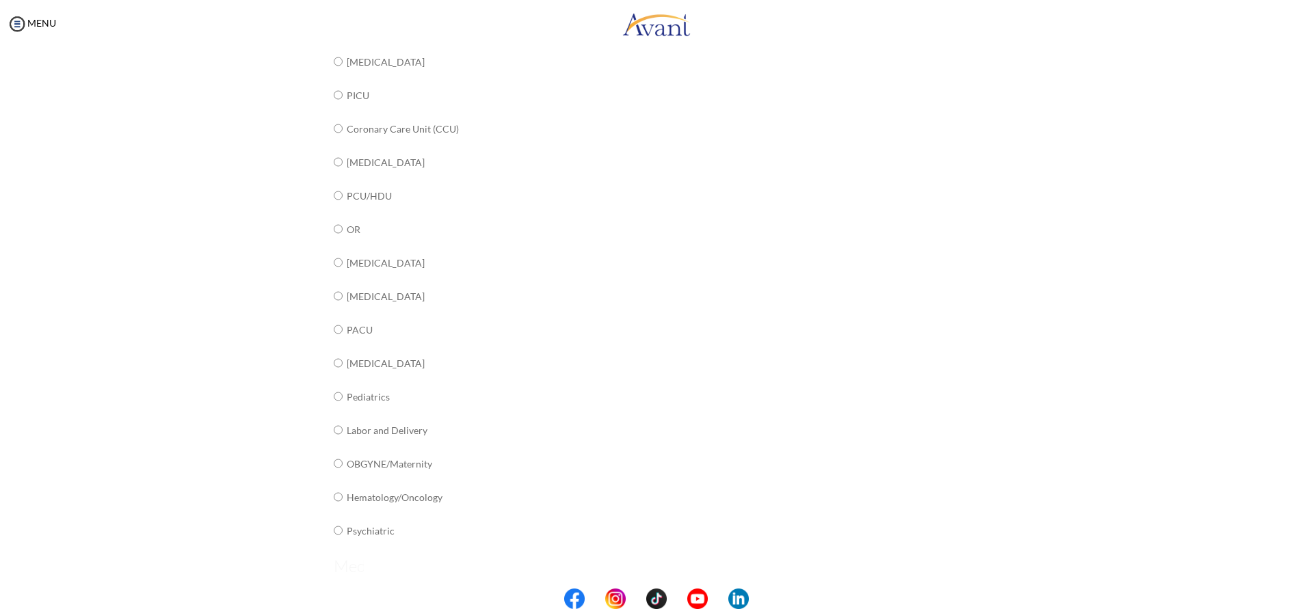
scroll to position [0, 0]
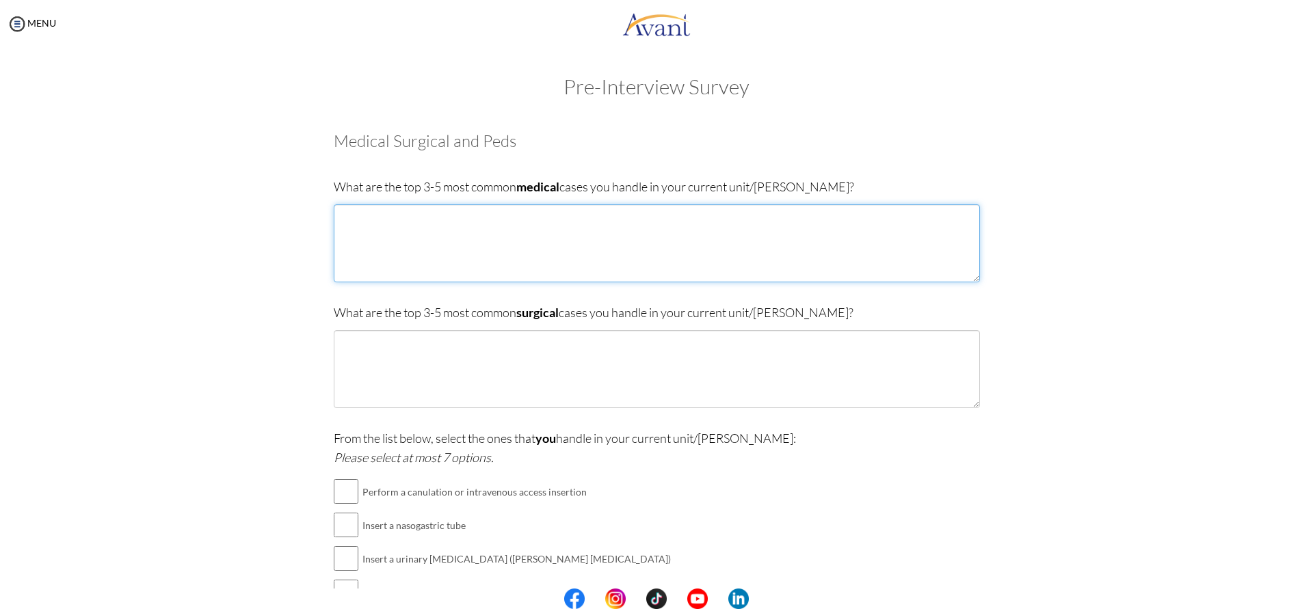
click at [414, 236] on textarea at bounding box center [657, 243] width 646 height 78
type textarea "diabetic ketoacidosis dm hypertension"
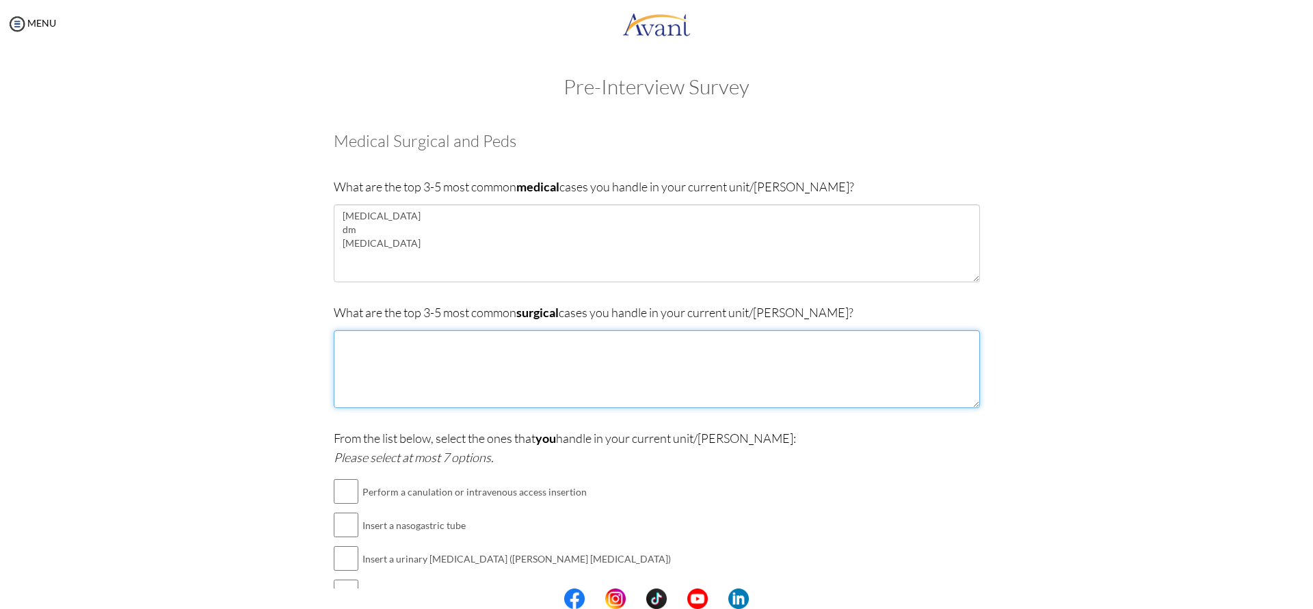
click at [436, 370] on textarea at bounding box center [657, 369] width 646 height 78
type textarea "post cranial surgery post ambutation"
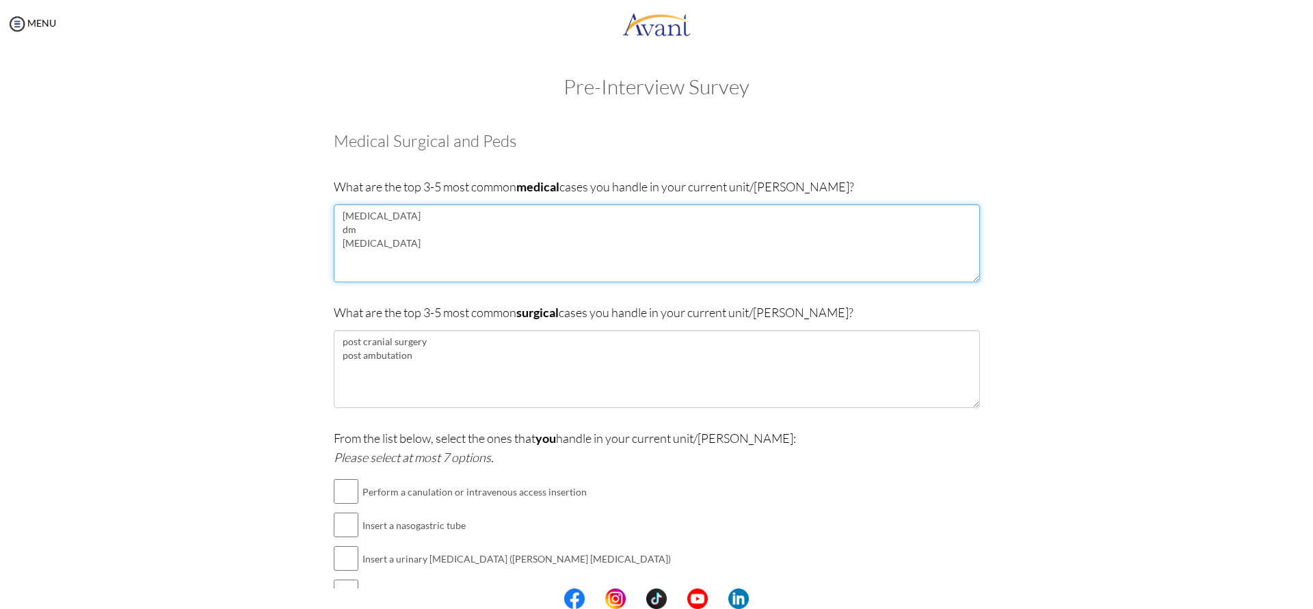
click at [400, 250] on textarea "diabetic ketoacidosis dm hypertension" at bounding box center [657, 243] width 646 height 78
click at [430, 260] on textarea "diabetic ketoacidosis dm hypertension acute kidney injury" at bounding box center [657, 243] width 646 height 78
type textarea "diabetic ketoacidosis dm hypertension acute kidney injury gastroentritis"
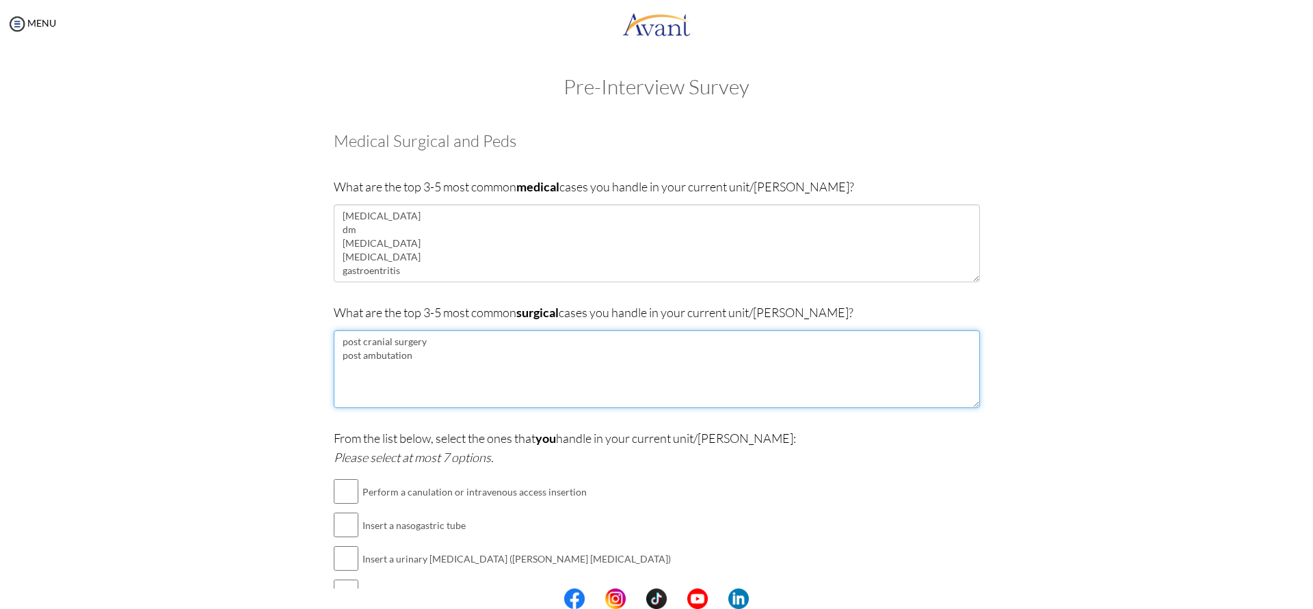
click at [429, 359] on textarea "post cranial surgery post ambutation" at bounding box center [657, 369] width 646 height 78
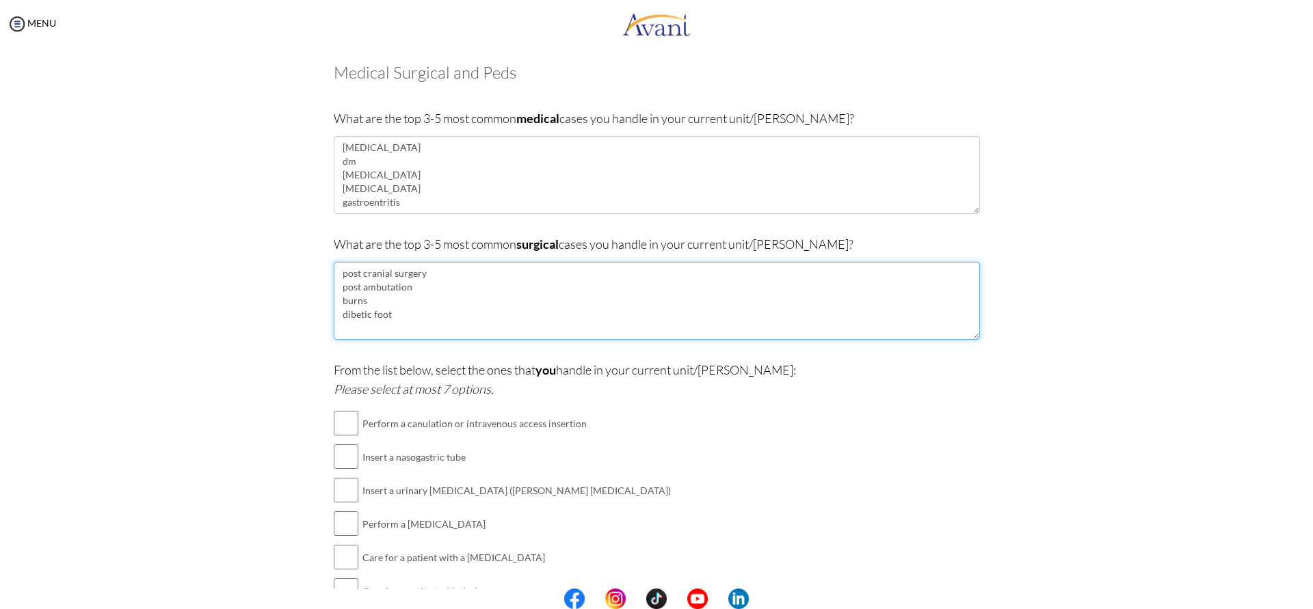
type textarea "post cranial surgery post ambutation burns dibetic foot"
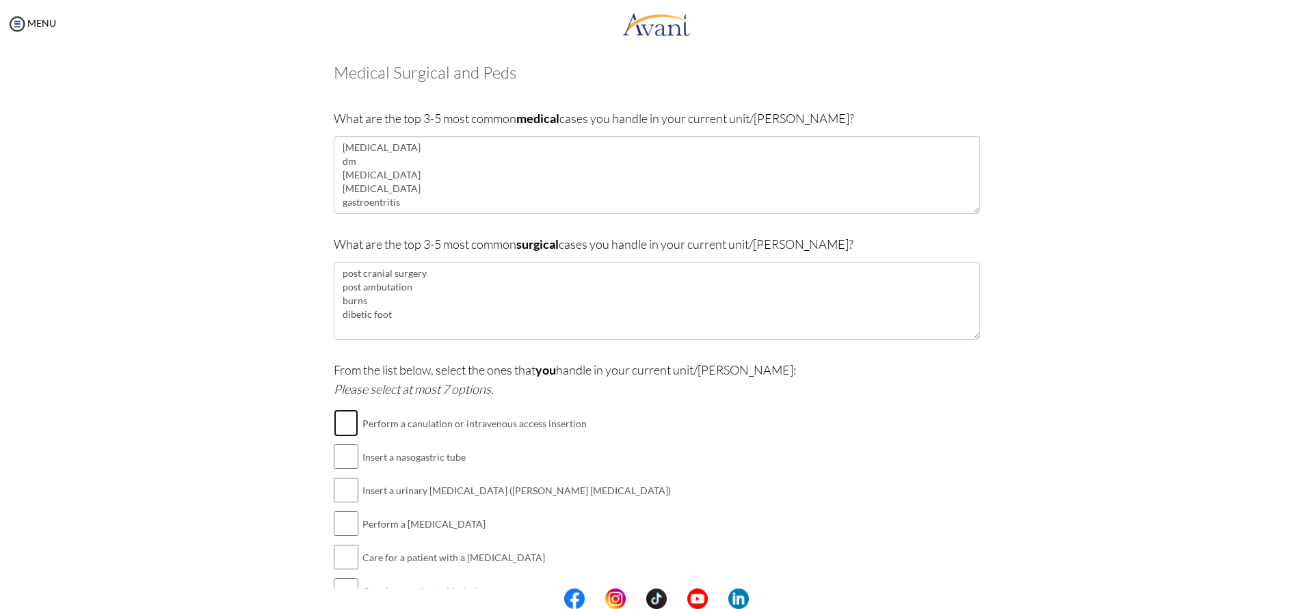
click at [338, 422] on input "checkbox" at bounding box center [346, 423] width 25 height 27
checkbox input "true"
click at [341, 462] on input "checkbox" at bounding box center [346, 456] width 25 height 27
checkbox input "true"
click at [347, 490] on input "checkbox" at bounding box center [346, 490] width 25 height 27
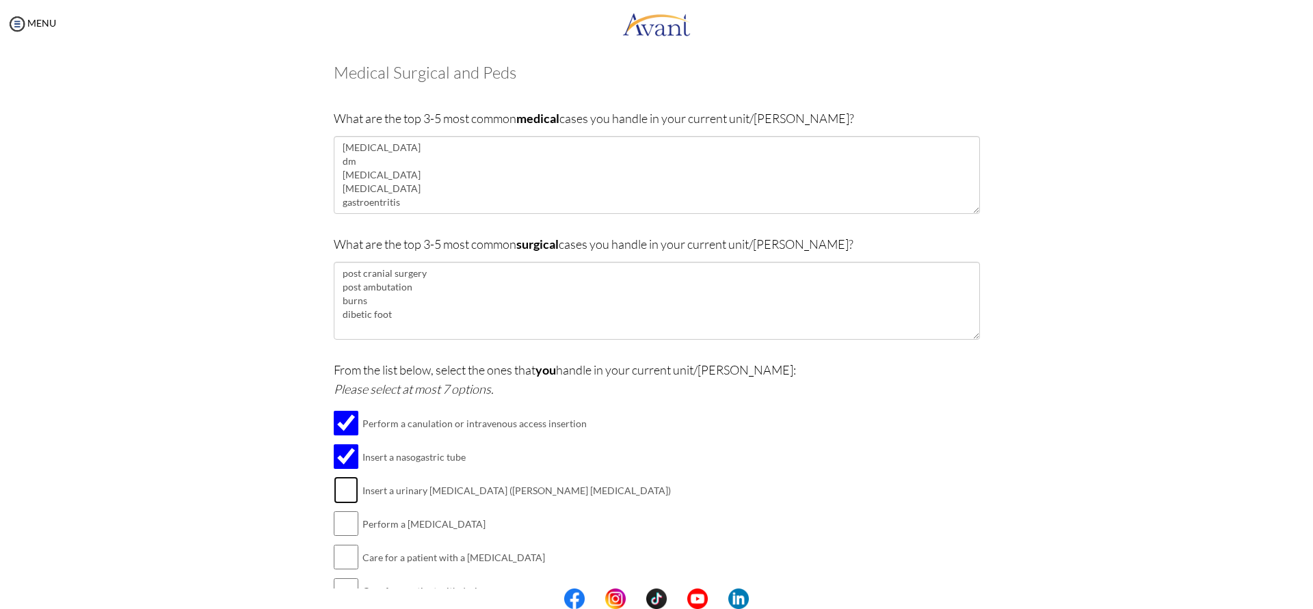
checkbox input "true"
click at [334, 521] on input "checkbox" at bounding box center [346, 523] width 25 height 27
checkbox input "true"
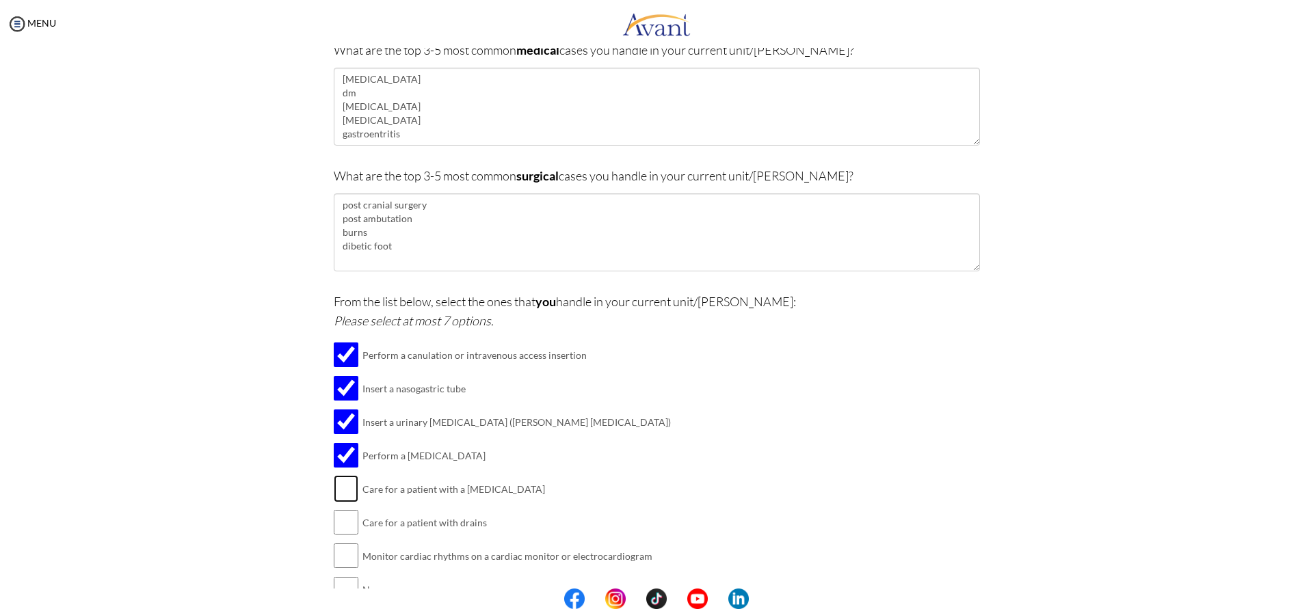
click at [340, 488] on input "checkbox" at bounding box center [346, 488] width 25 height 27
checkbox input "true"
click at [343, 527] on input "checkbox" at bounding box center [346, 522] width 25 height 27
checkbox input "true"
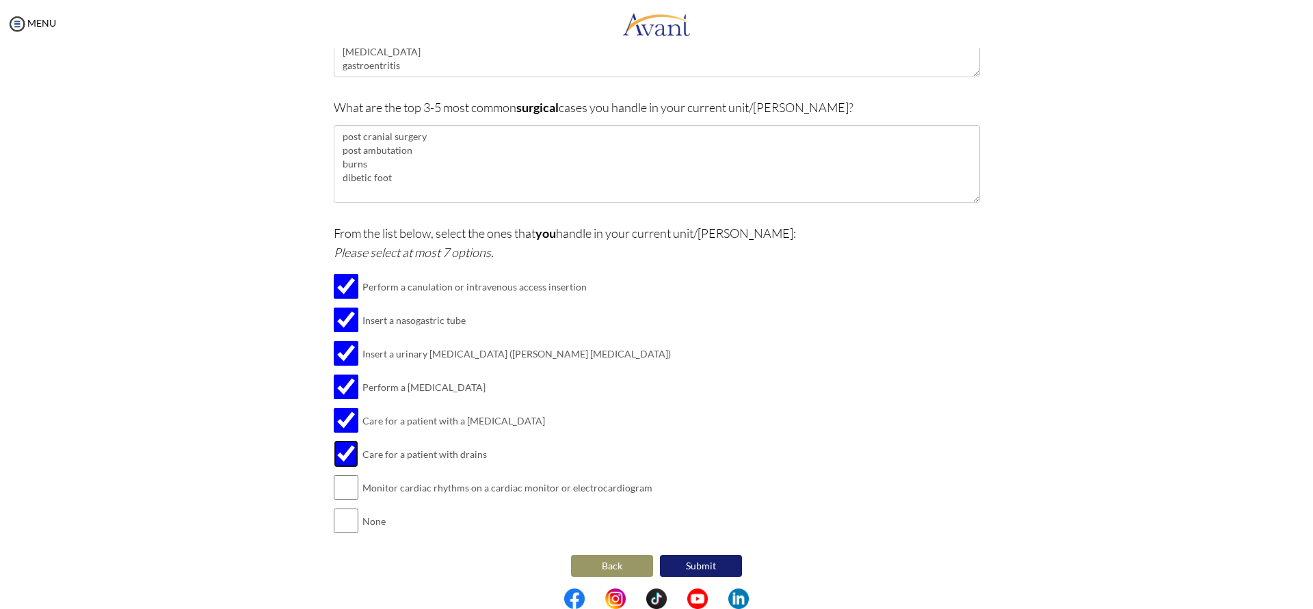
scroll to position [211, 0]
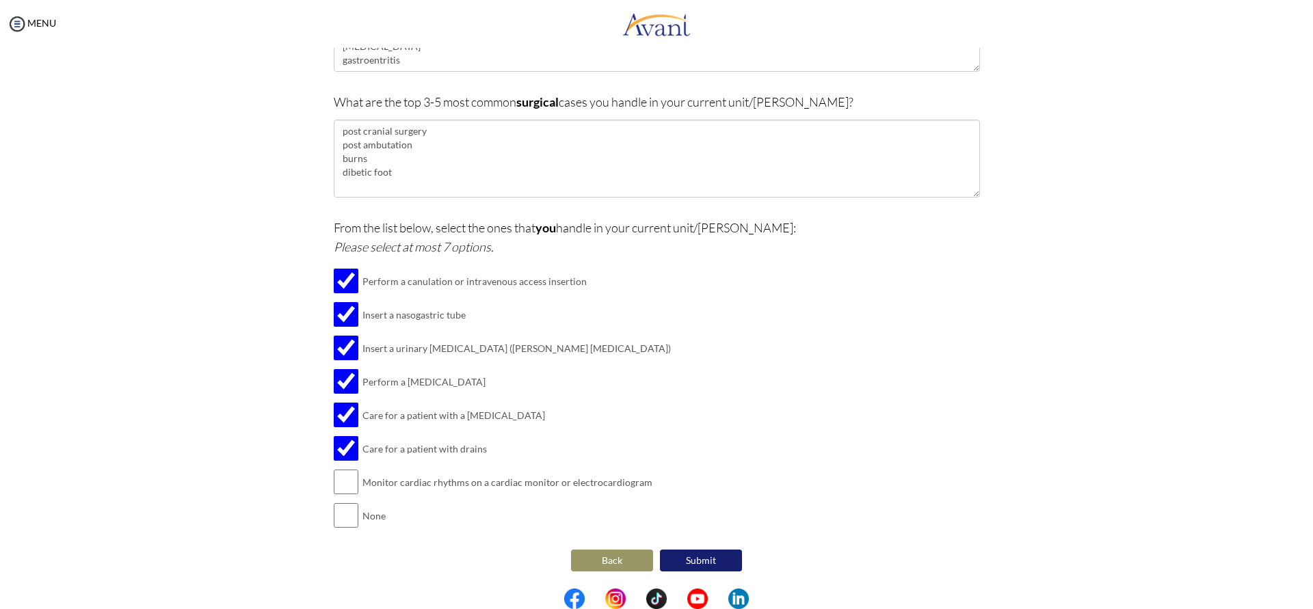
click at [702, 564] on button "Submit" at bounding box center [701, 561] width 82 height 22
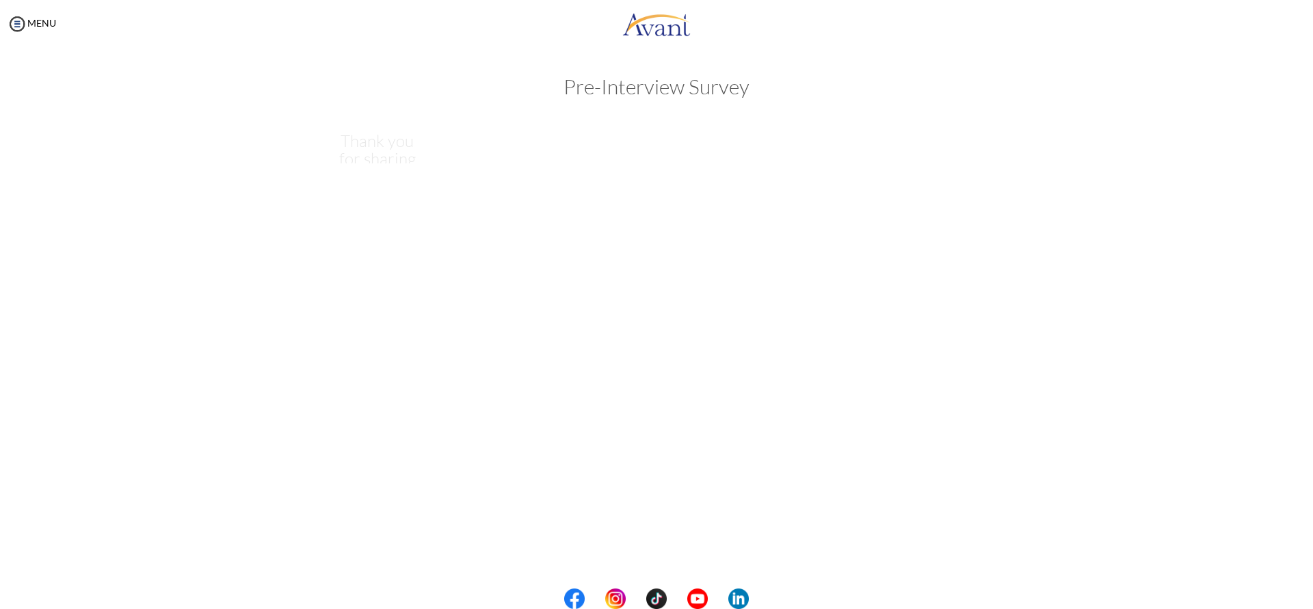
scroll to position [0, 0]
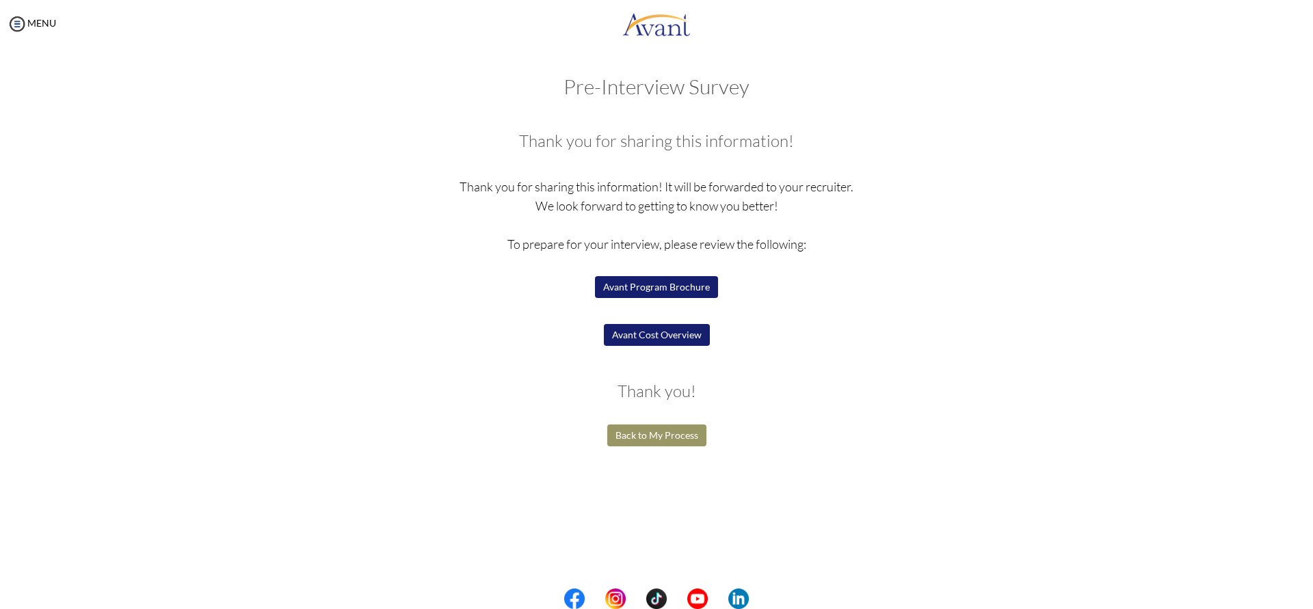
click at [650, 289] on button "Avant Program Brochure" at bounding box center [656, 287] width 123 height 22
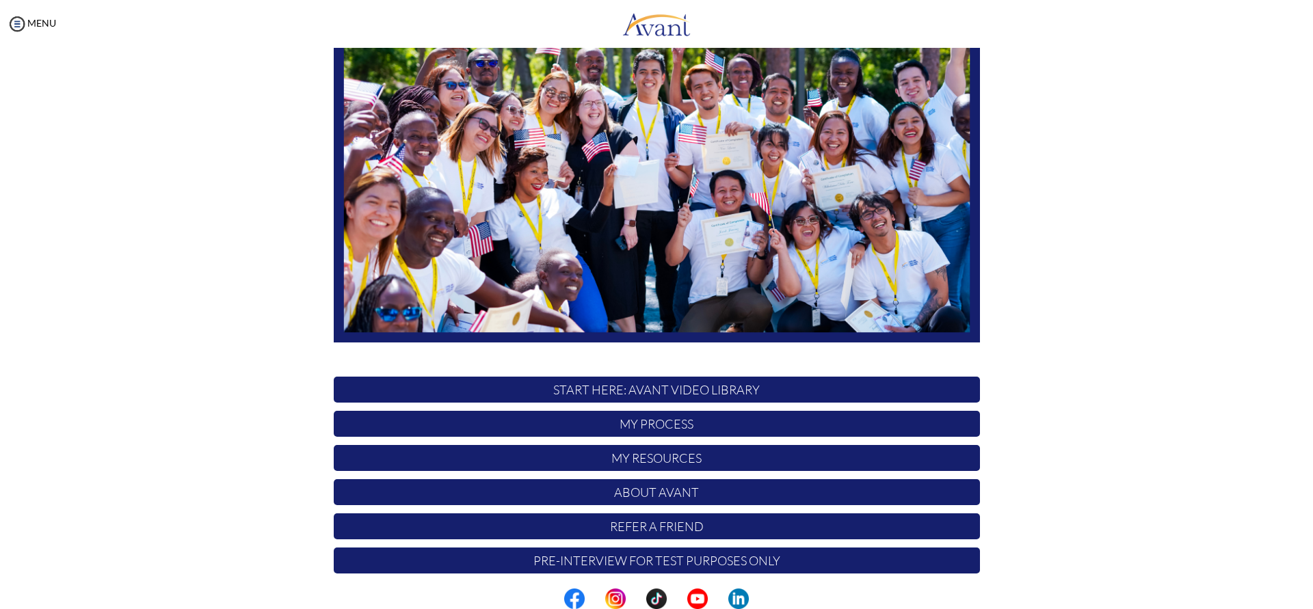
scroll to position [150, 0]
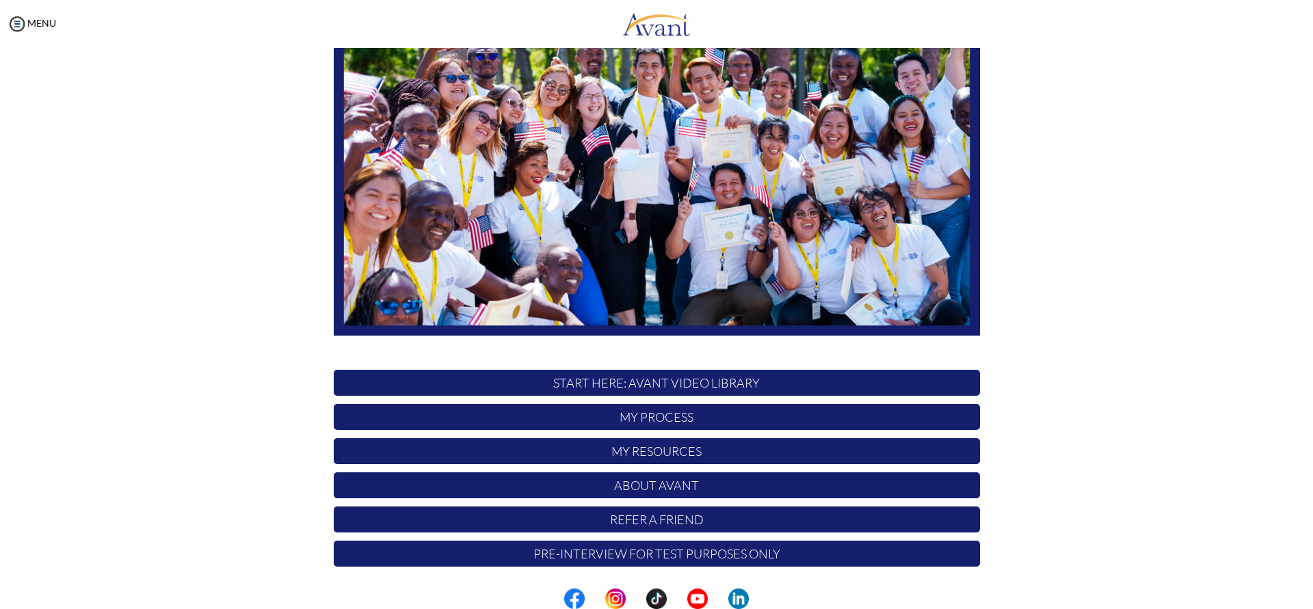
click at [665, 450] on p "My Resources" at bounding box center [657, 451] width 646 height 26
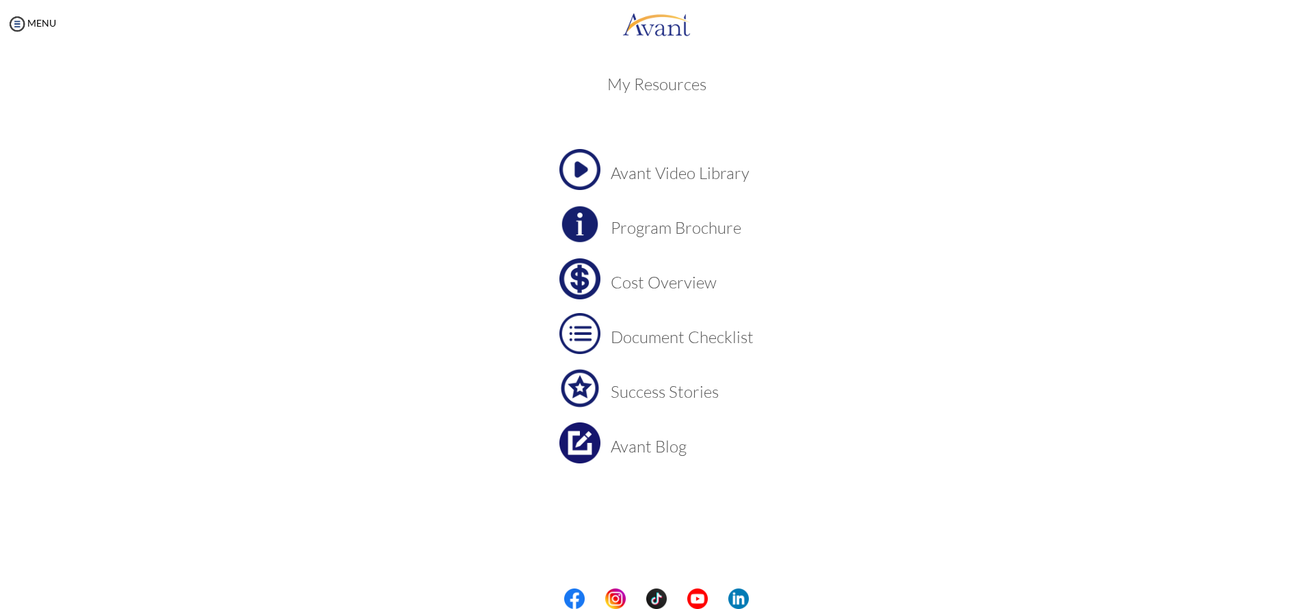
click at [666, 288] on h3 "Cost Overview" at bounding box center [682, 283] width 143 height 18
click at [653, 343] on h3 "Document Checklist" at bounding box center [682, 337] width 143 height 18
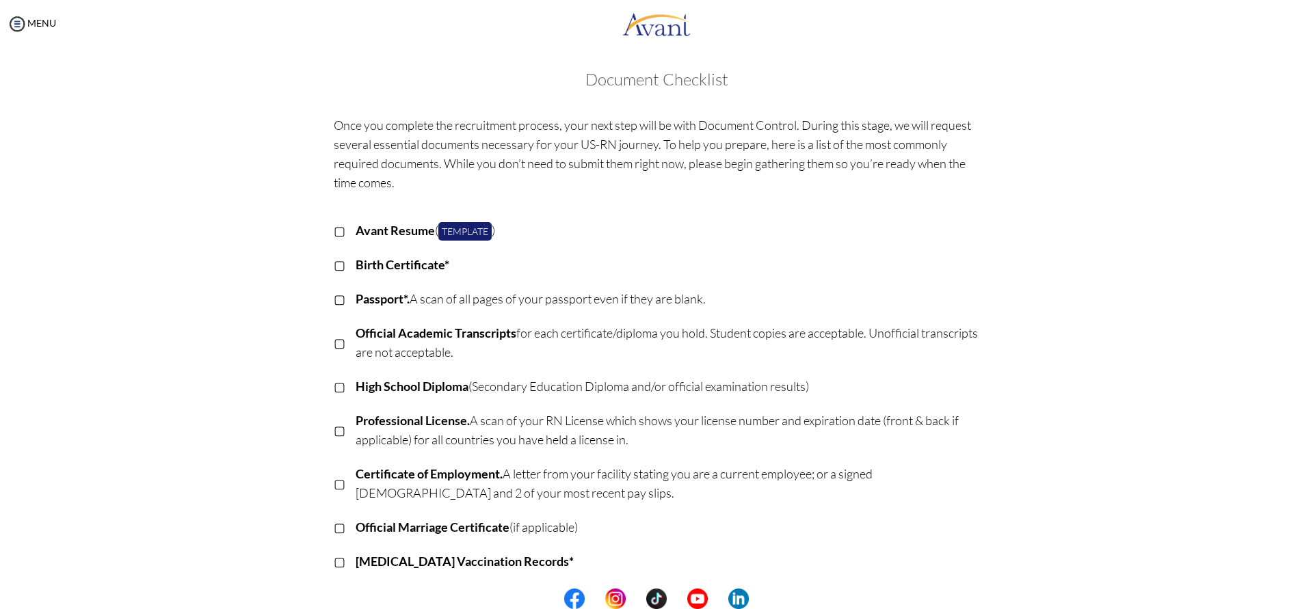
scroll to position [0, 0]
